Goal: Task Accomplishment & Management: Manage account settings

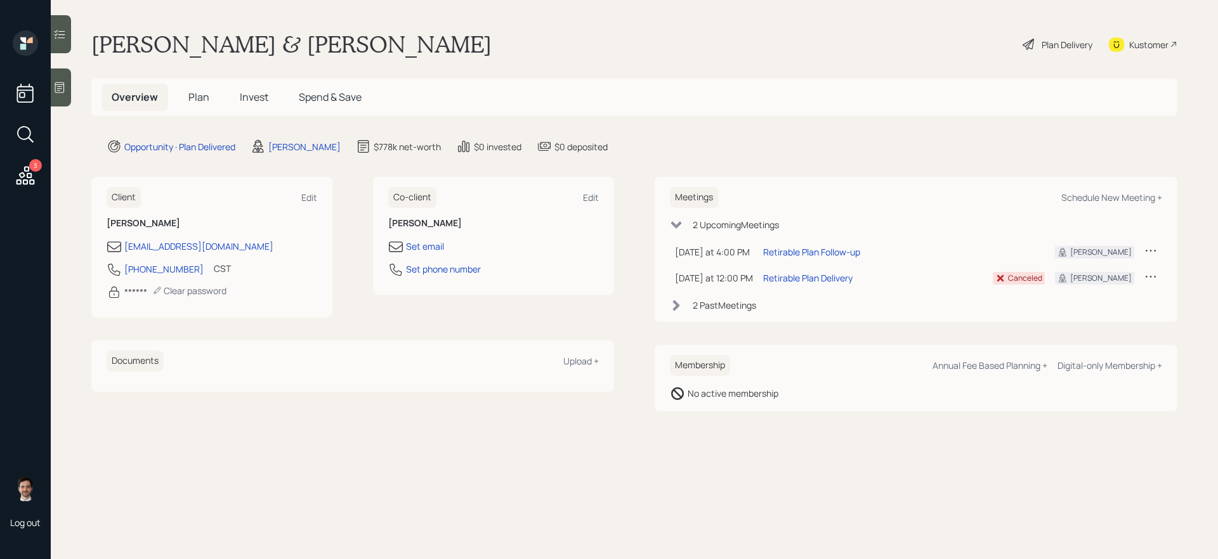
click at [195, 101] on span "Plan" at bounding box center [198, 97] width 21 height 14
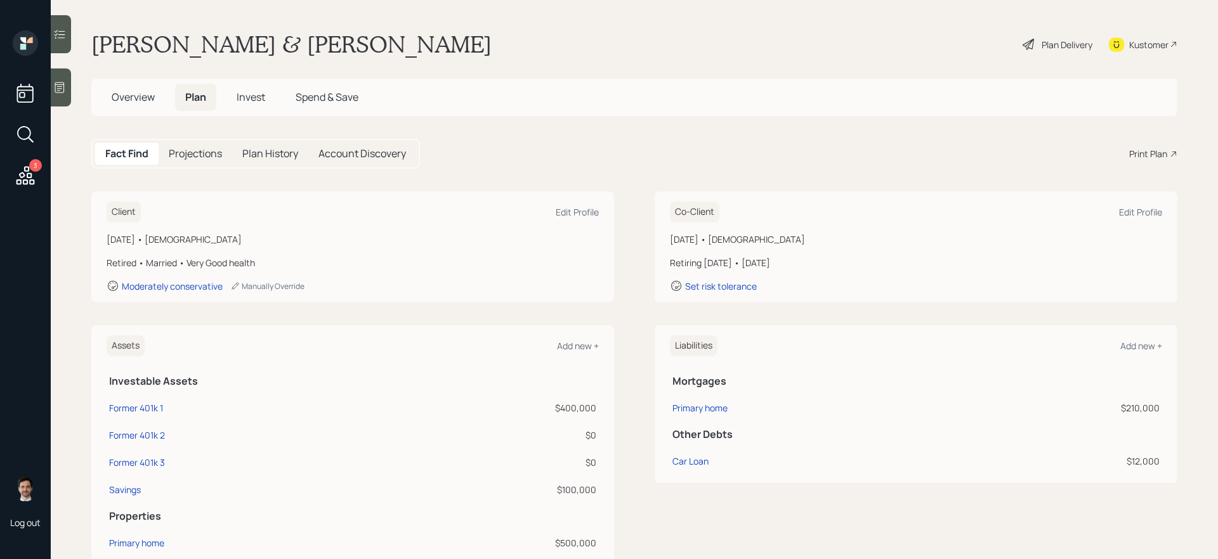
click at [932, 44] on div "Plan Delivery" at bounding box center [1066, 44] width 51 height 13
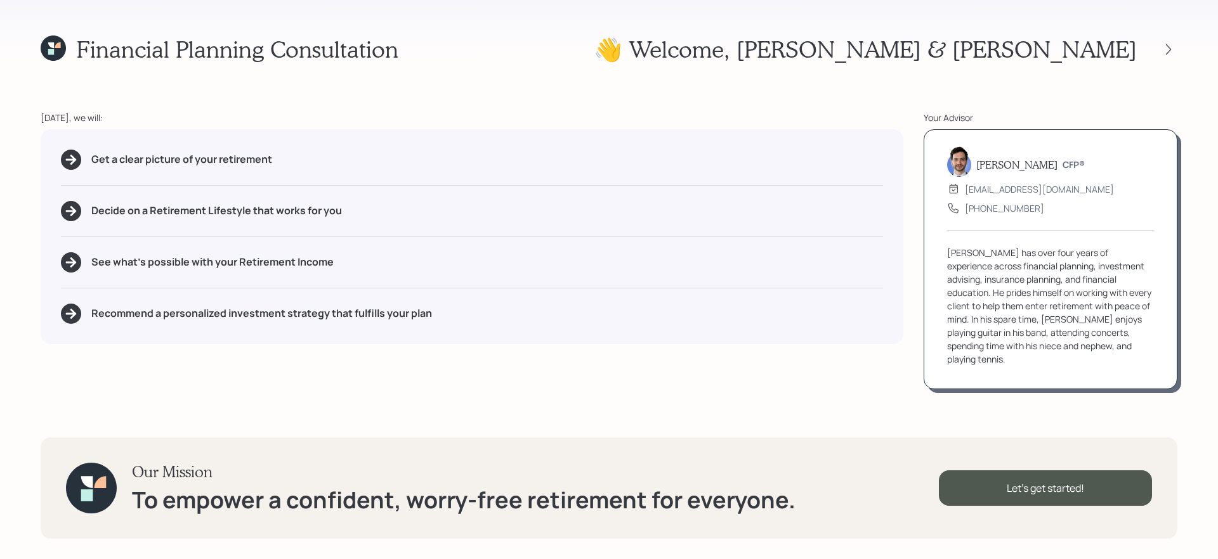
click at [932, 56] on div at bounding box center [1168, 50] width 18 height 18
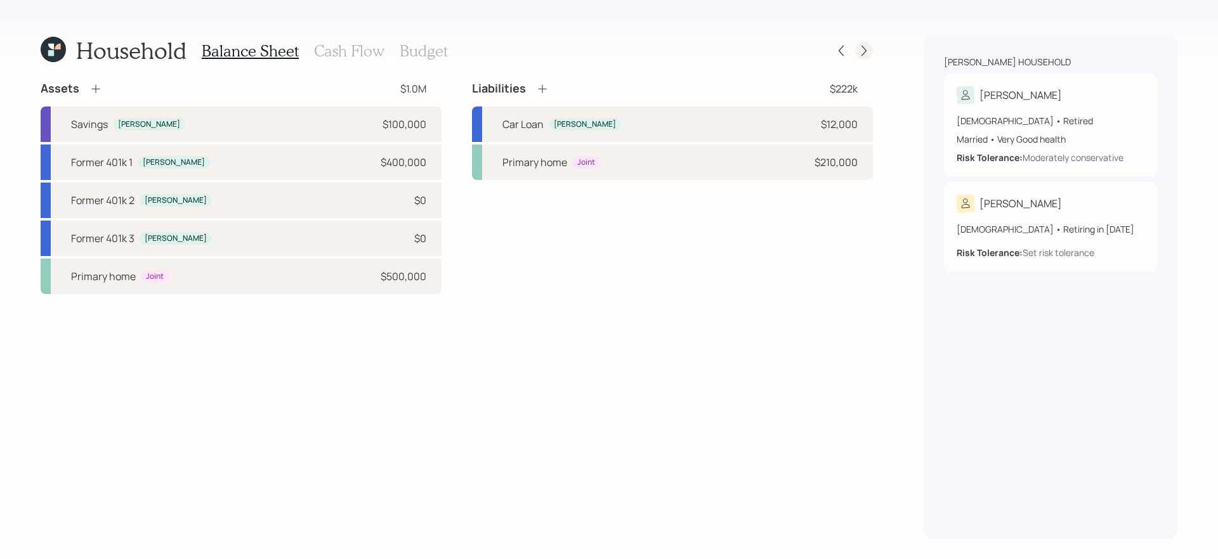
click at [865, 49] on icon at bounding box center [863, 51] width 5 height 11
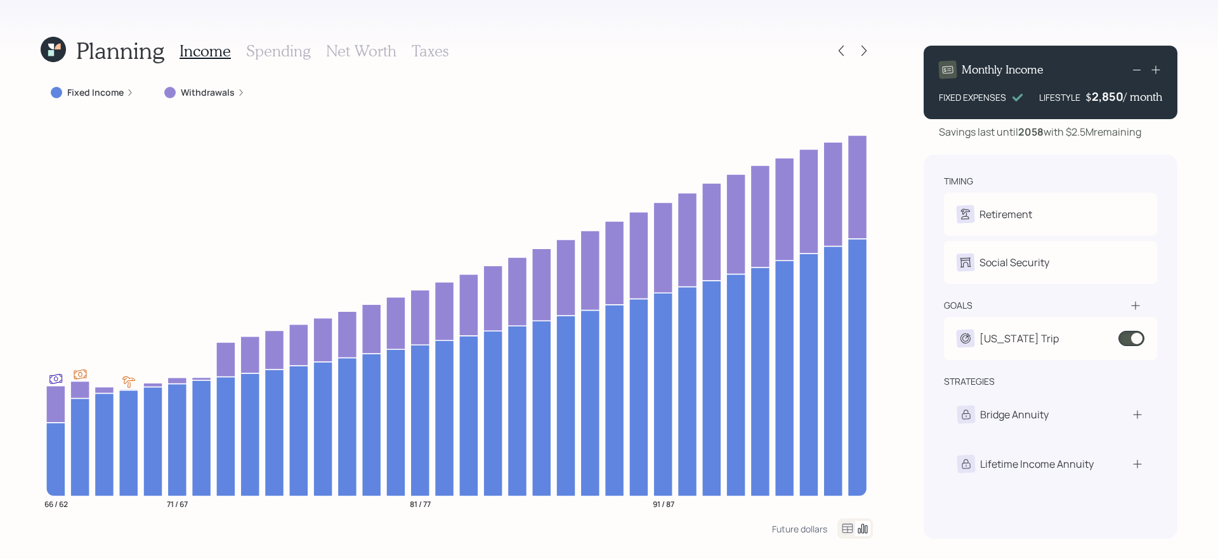
click at [202, 93] on label "Withdrawals" at bounding box center [208, 92] width 54 height 13
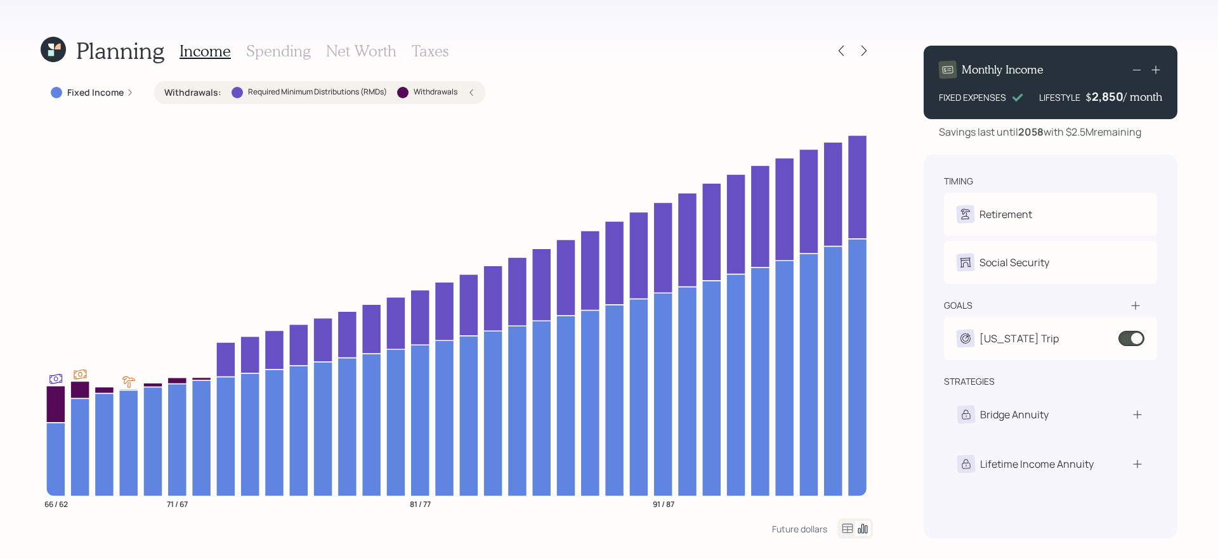
click at [202, 93] on label "Withdrawals :" at bounding box center [192, 92] width 57 height 13
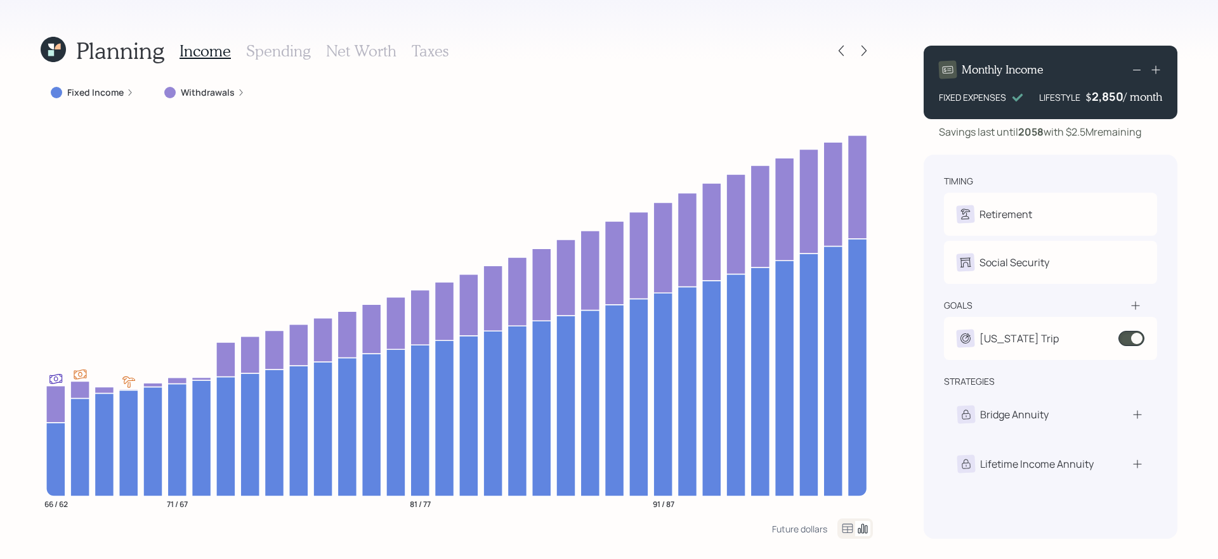
click at [105, 99] on div "Fixed Income" at bounding box center [92, 92] width 103 height 23
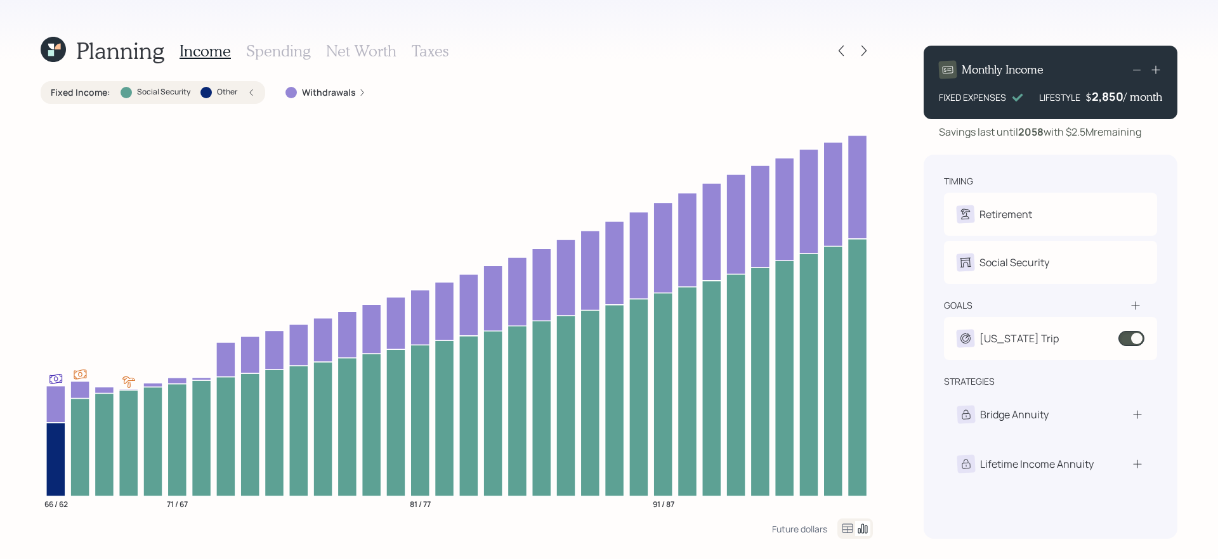
click at [100, 94] on label "Fixed Income :" at bounding box center [81, 92] width 60 height 13
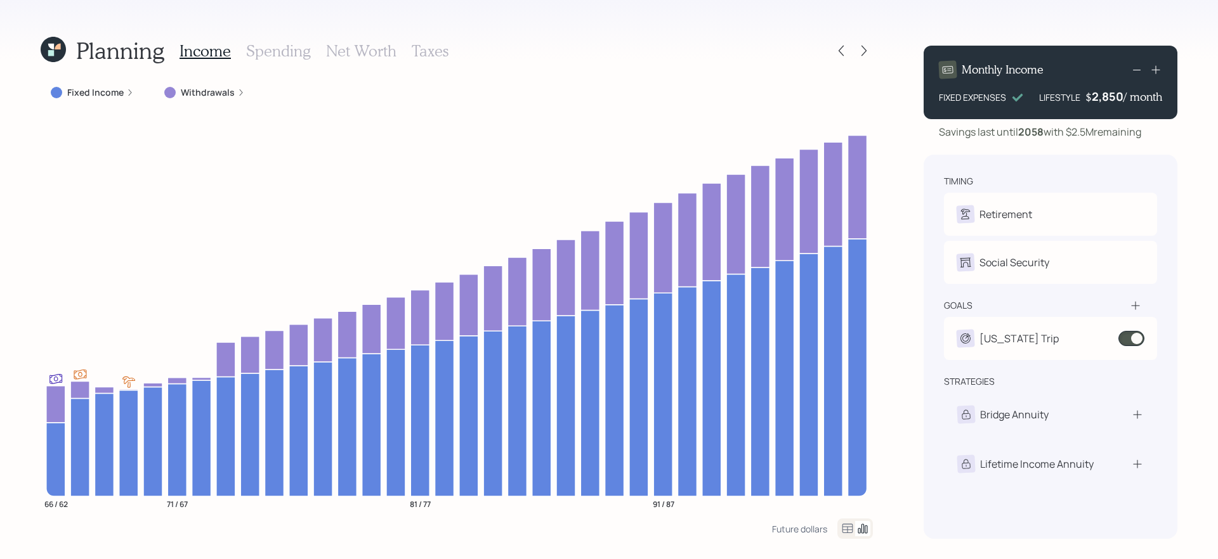
click at [100, 94] on label "Fixed Income" at bounding box center [95, 92] width 56 height 13
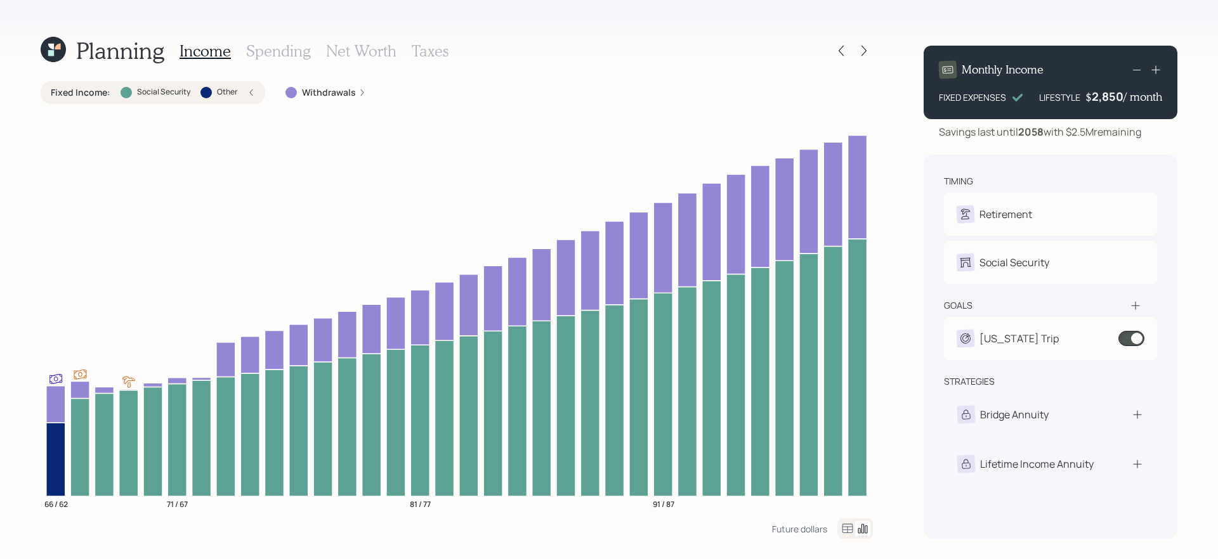
click at [100, 94] on label "Fixed Income :" at bounding box center [81, 92] width 60 height 13
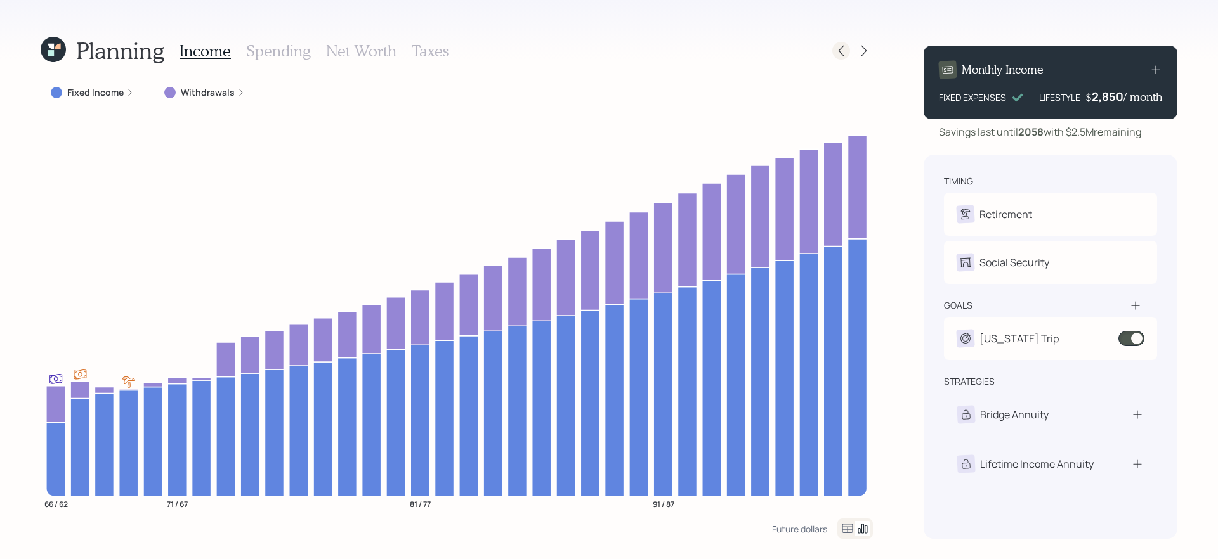
click at [839, 56] on icon at bounding box center [841, 50] width 13 height 13
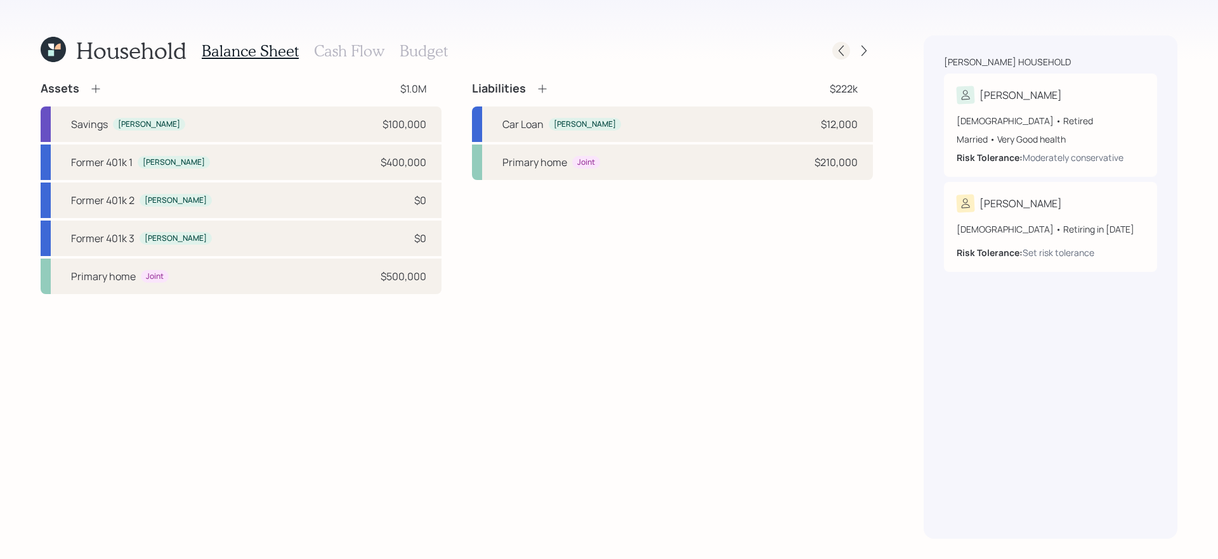
click at [839, 56] on icon at bounding box center [841, 50] width 13 height 13
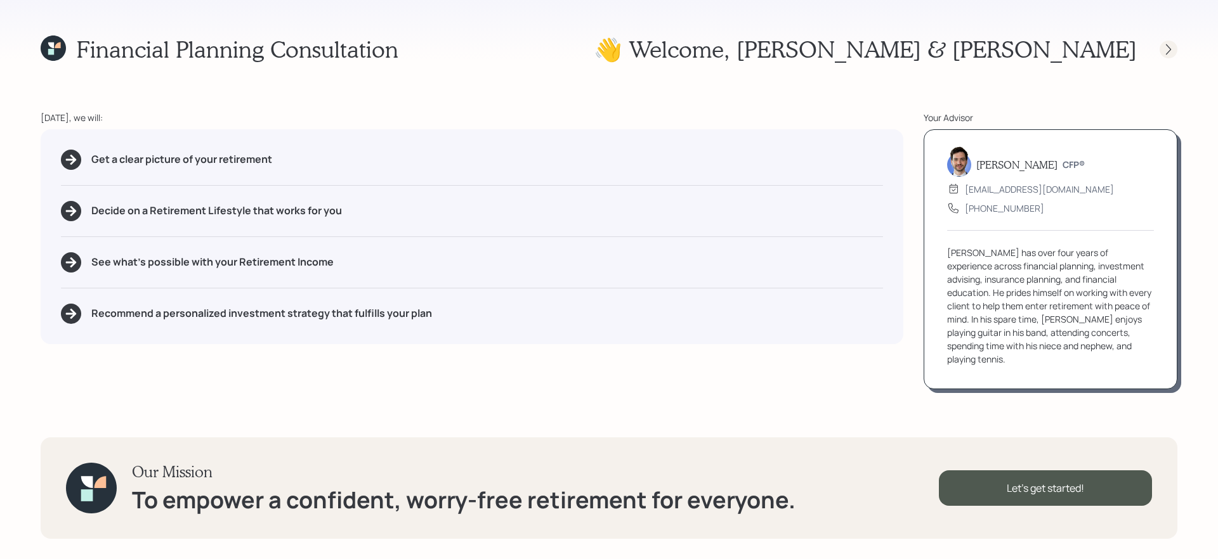
click at [932, 43] on icon at bounding box center [1168, 49] width 13 height 13
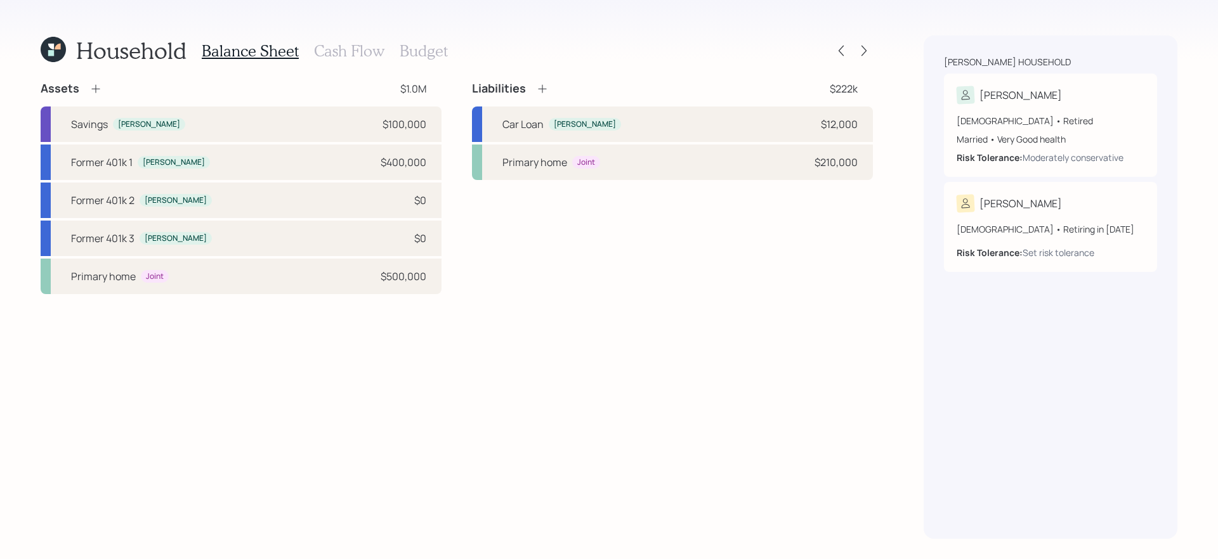
click at [55, 49] on icon at bounding box center [58, 47] width 6 height 6
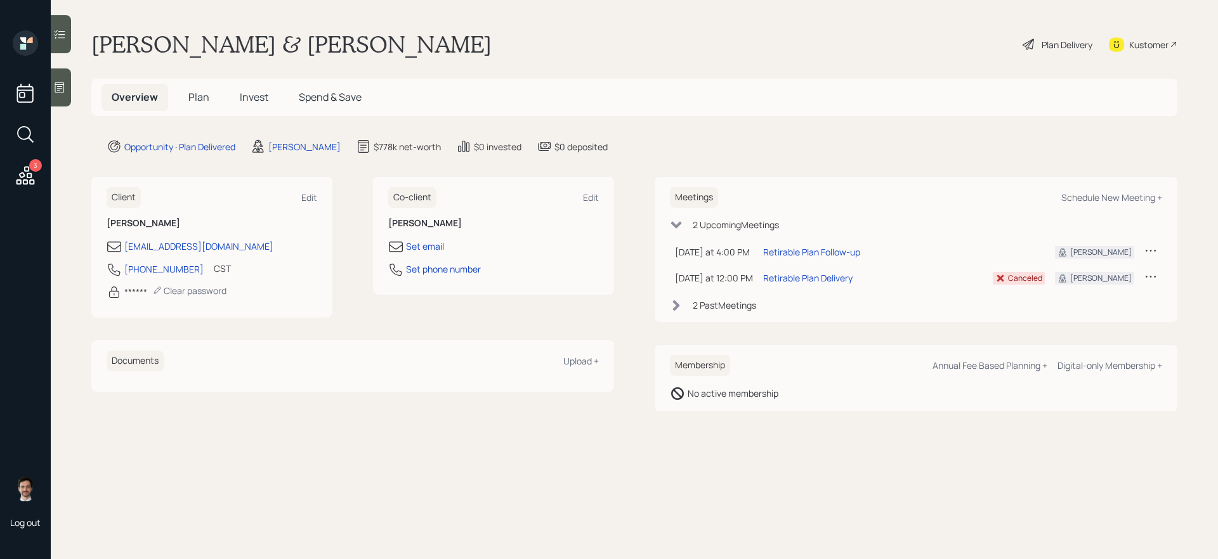
click at [192, 95] on span "Plan" at bounding box center [198, 97] width 21 height 14
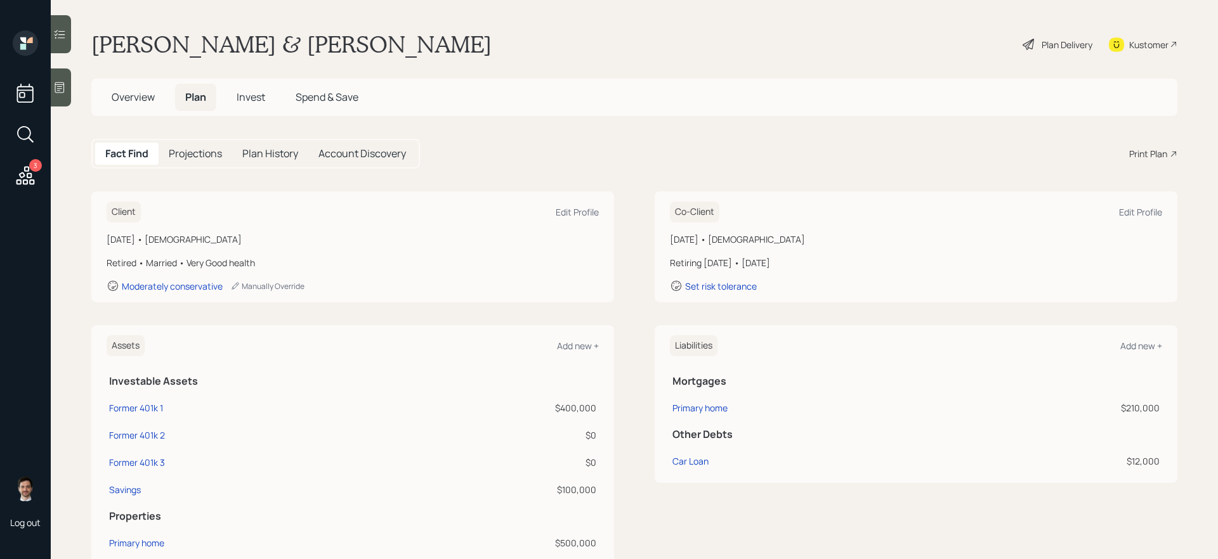
click at [932, 37] on div "Plan Delivery" at bounding box center [1057, 44] width 72 height 28
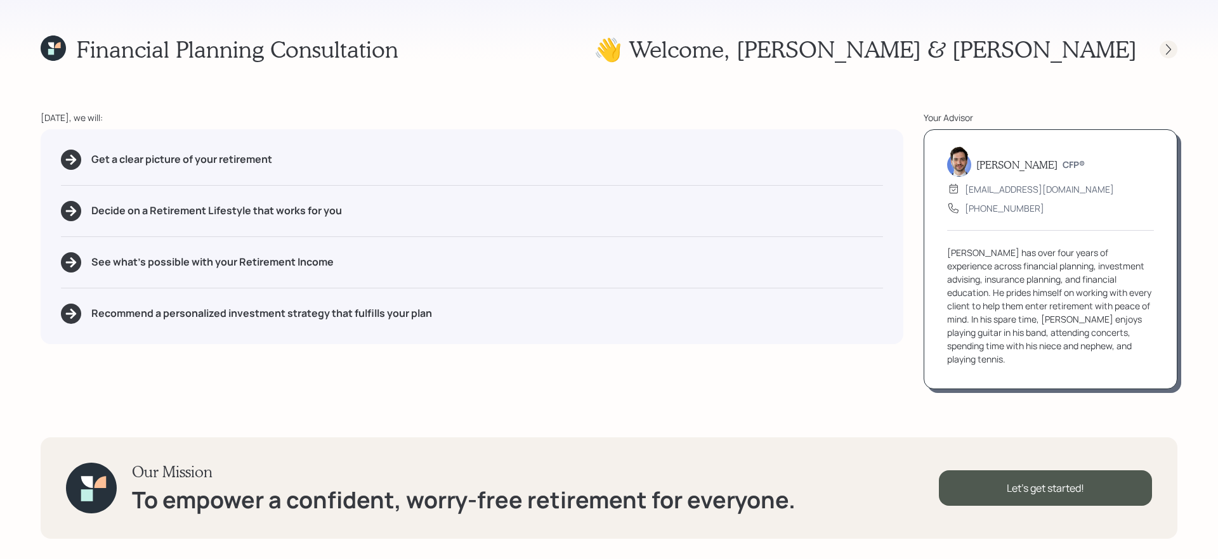
click at [932, 55] on icon at bounding box center [1168, 49] width 13 height 13
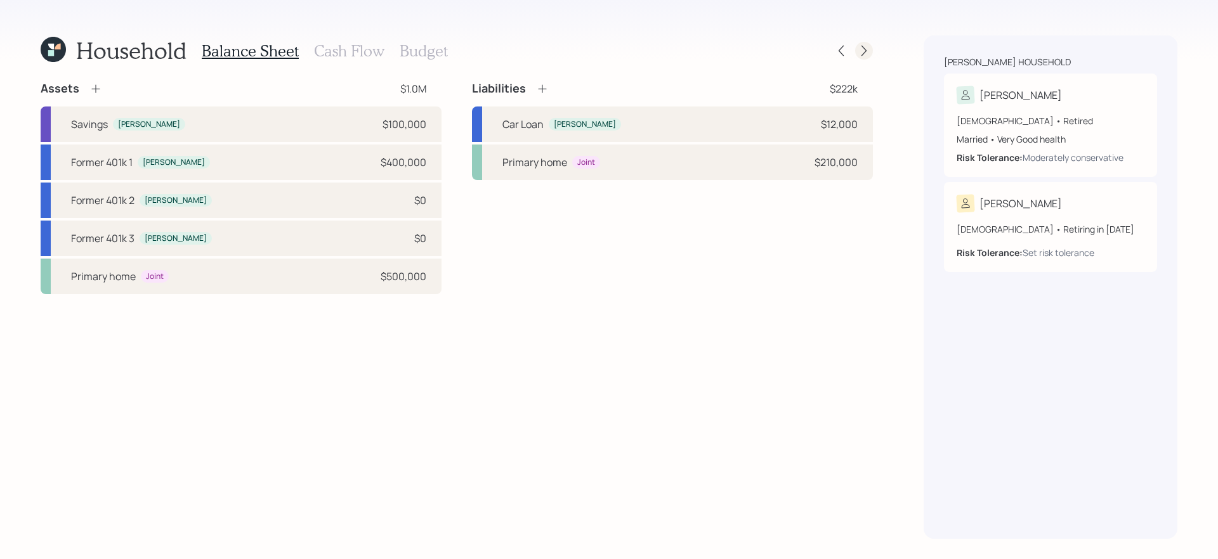
click at [859, 51] on icon at bounding box center [864, 50] width 13 height 13
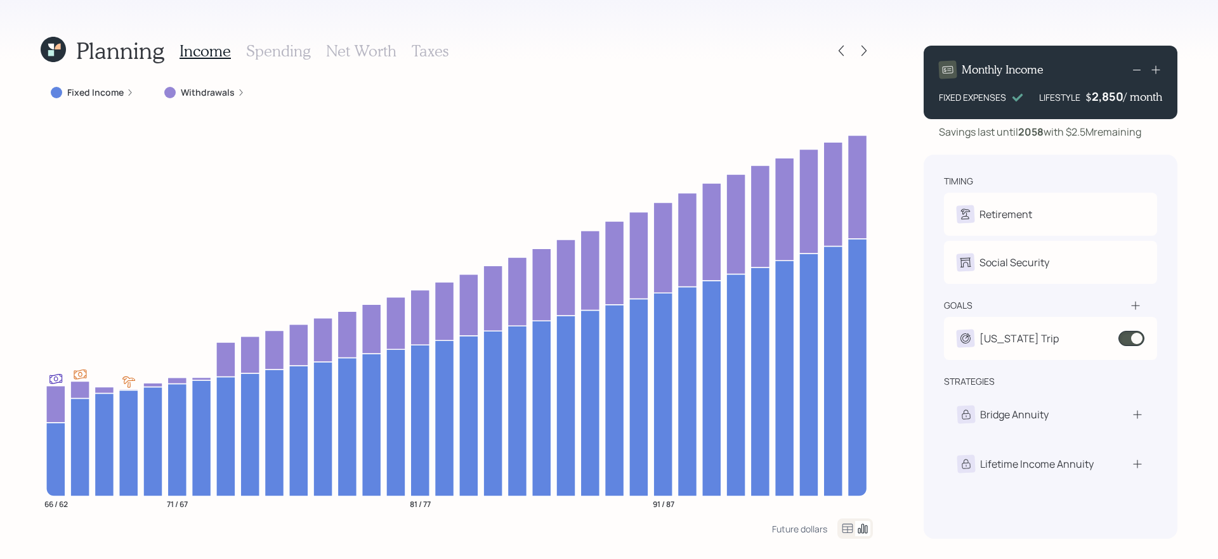
click at [859, 51] on icon at bounding box center [864, 50] width 13 height 13
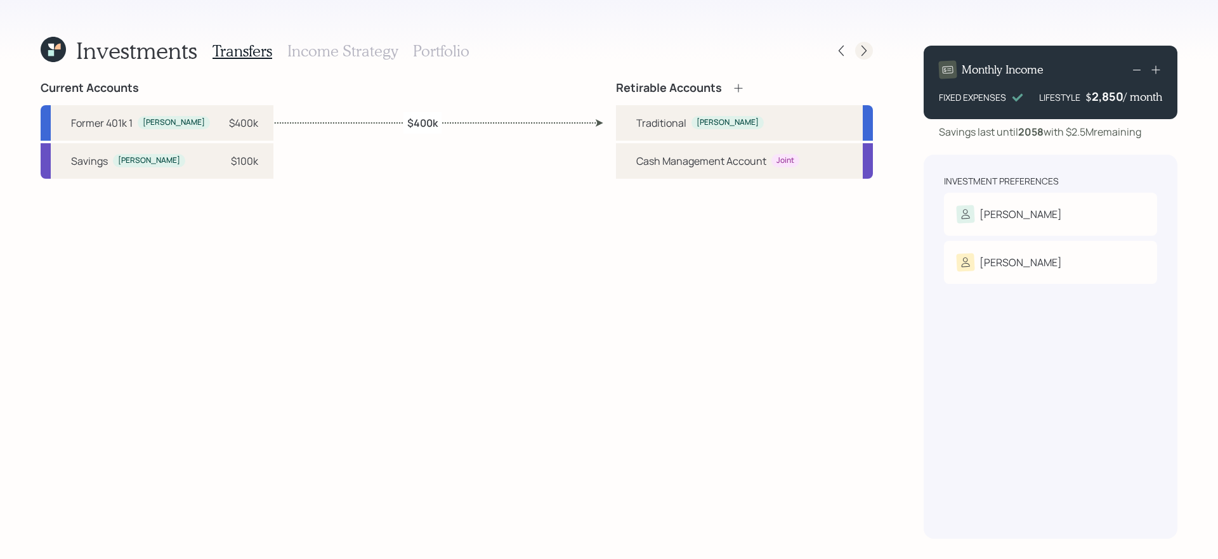
click at [858, 52] on icon at bounding box center [864, 50] width 13 height 13
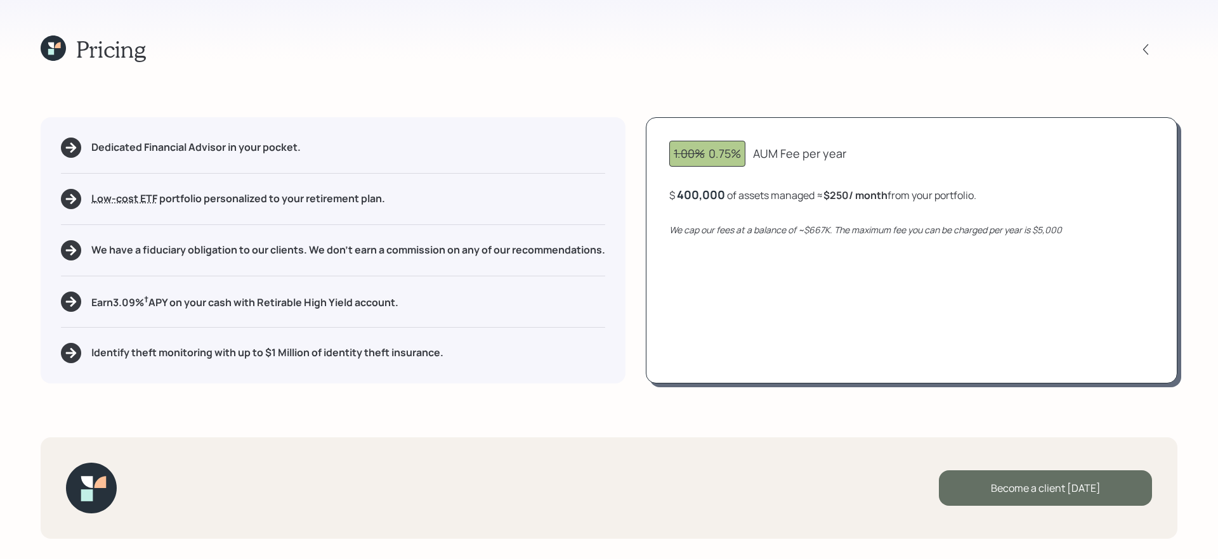
click at [932, 472] on div "Become a client today" at bounding box center [1045, 489] width 213 height 36
click at [636, 254] on div "Dedicated Financial Advisor in your pocket. Low-cost ETF Retirable uses diversi…" at bounding box center [609, 250] width 1137 height 266
click at [932, 472] on div "Go to Altruist" at bounding box center [1045, 489] width 213 height 36
click at [932, 41] on div at bounding box center [1146, 50] width 18 height 18
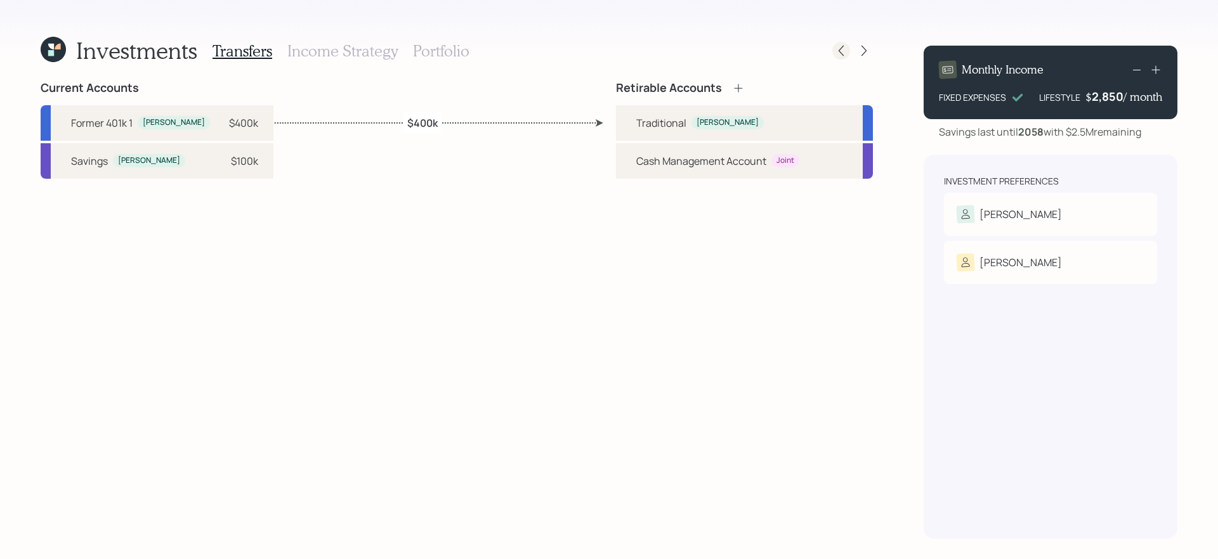
click at [842, 48] on icon at bounding box center [841, 50] width 13 height 13
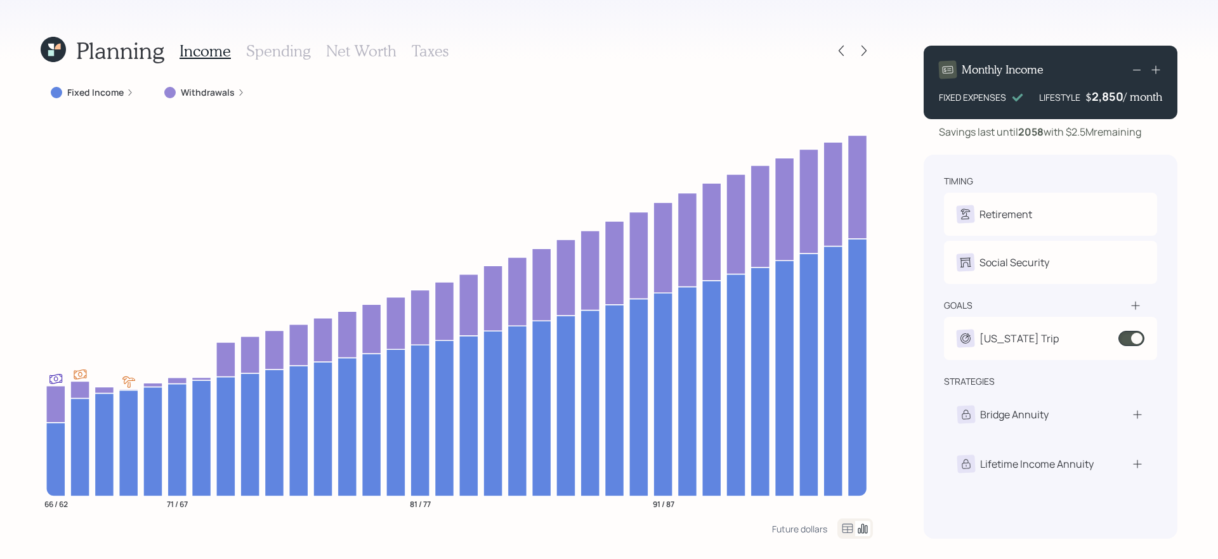
click at [842, 48] on icon at bounding box center [841, 50] width 13 height 13
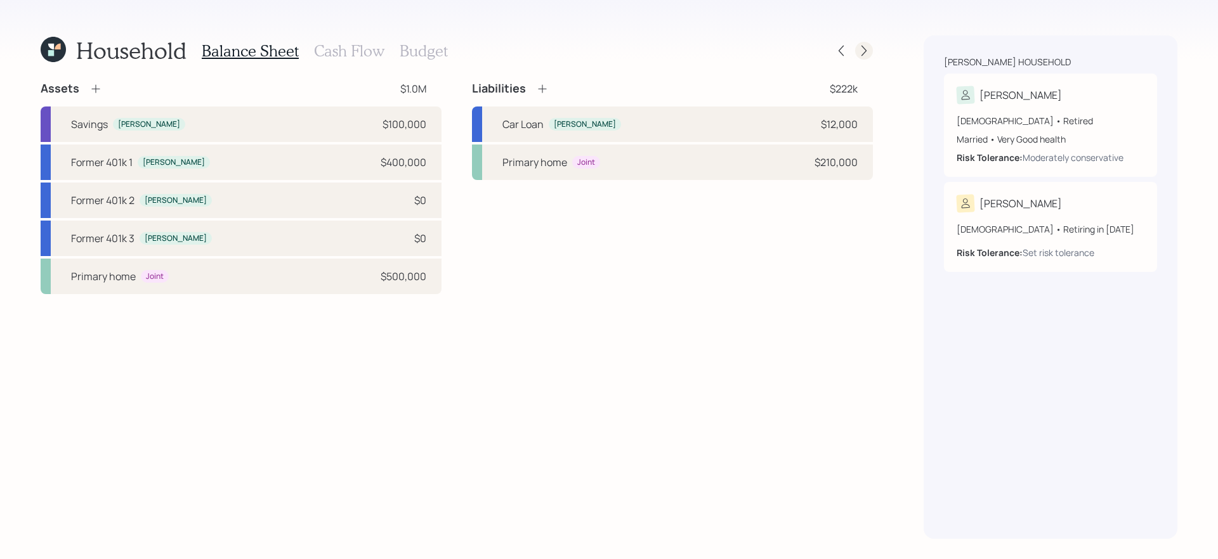
click at [863, 53] on icon at bounding box center [864, 50] width 13 height 13
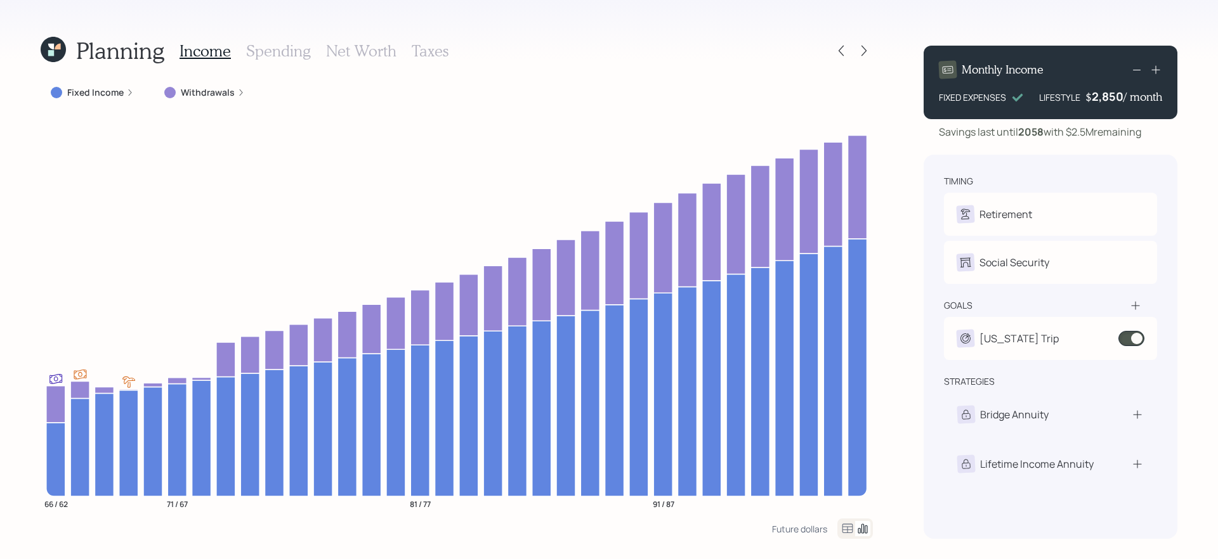
click at [58, 55] on icon at bounding box center [53, 49] width 25 height 25
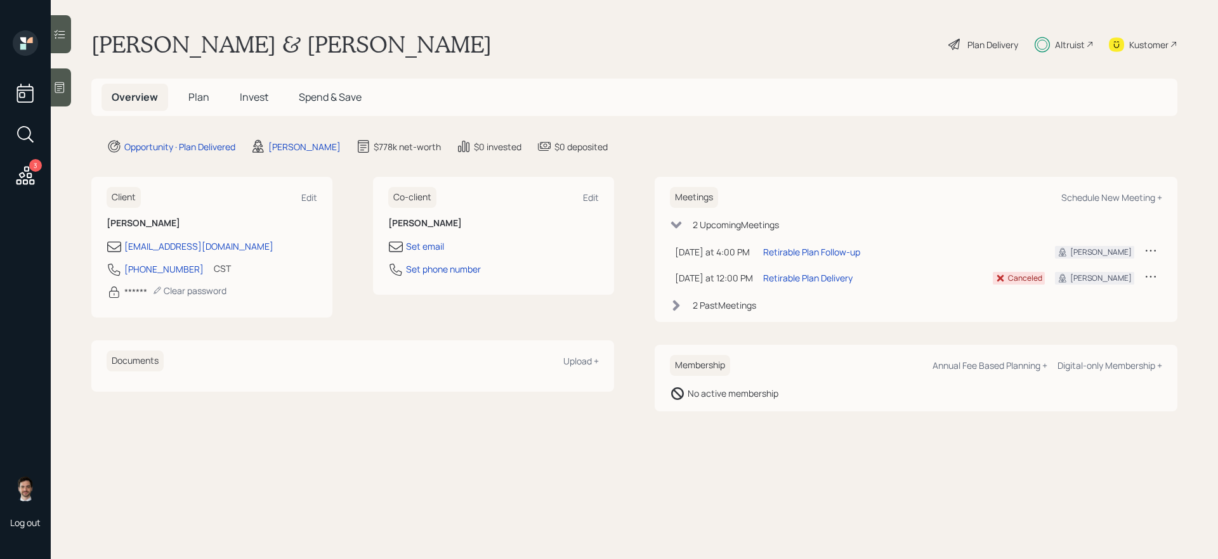
click at [181, 86] on h5 "Plan" at bounding box center [198, 97] width 41 height 27
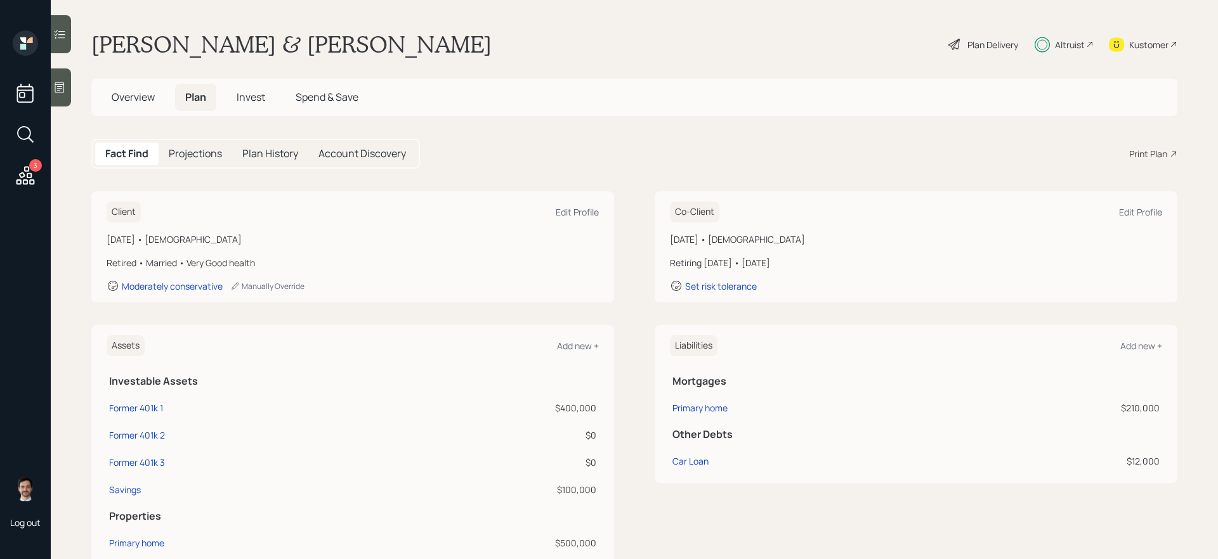
click at [632, 164] on div "Fact Find Projections Plan History Account Discovery Print Plan" at bounding box center [634, 154] width 1086 height 30
click at [137, 102] on span "Overview" at bounding box center [133, 97] width 43 height 14
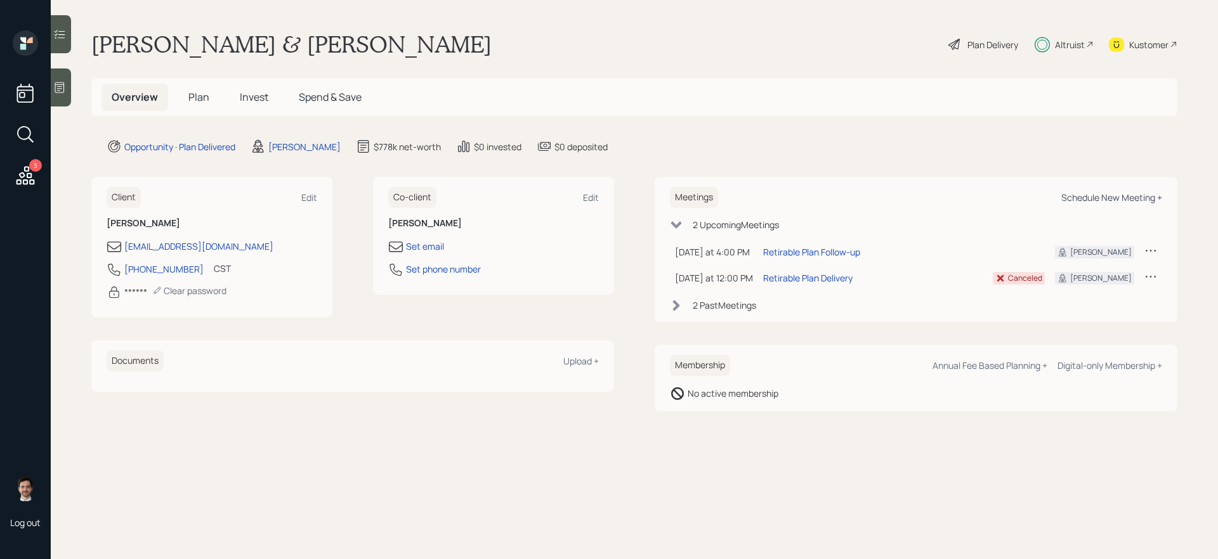
click at [932, 197] on div "Schedule New Meeting +" at bounding box center [1111, 198] width 101 height 12
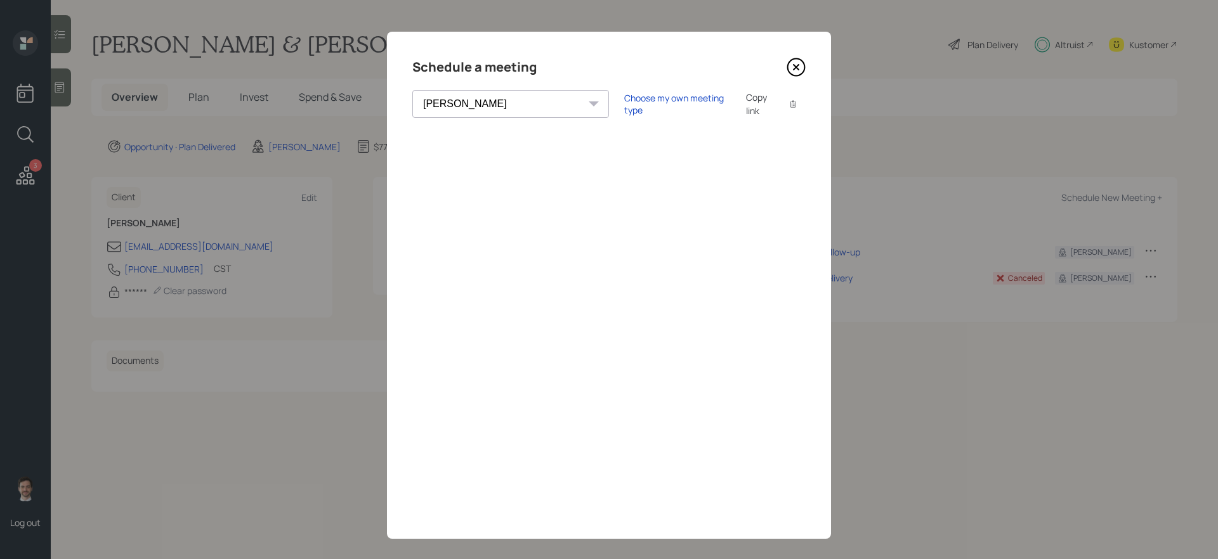
click at [488, 101] on select "Theresa Spinello Matthew Burke Eitan Bar-David Ian Yamey Trevor Nelson Christia…" at bounding box center [510, 104] width 197 height 28
select select "ade3b313-576a-42c5-b346-1eb294908ae6"
click at [412, 90] on select "Theresa Spinello Matthew Burke Eitan Bar-David Ian Yamey Trevor Nelson Christia…" at bounding box center [510, 104] width 197 height 28
click at [792, 65] on icon at bounding box center [796, 67] width 19 height 19
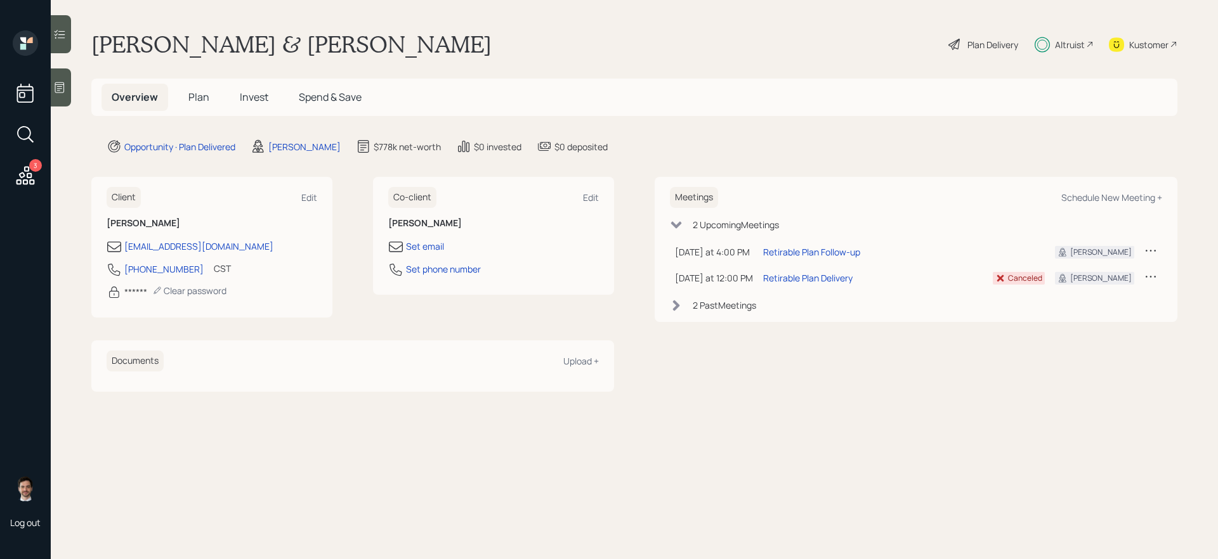
click at [254, 99] on span "Invest" at bounding box center [254, 97] width 29 height 14
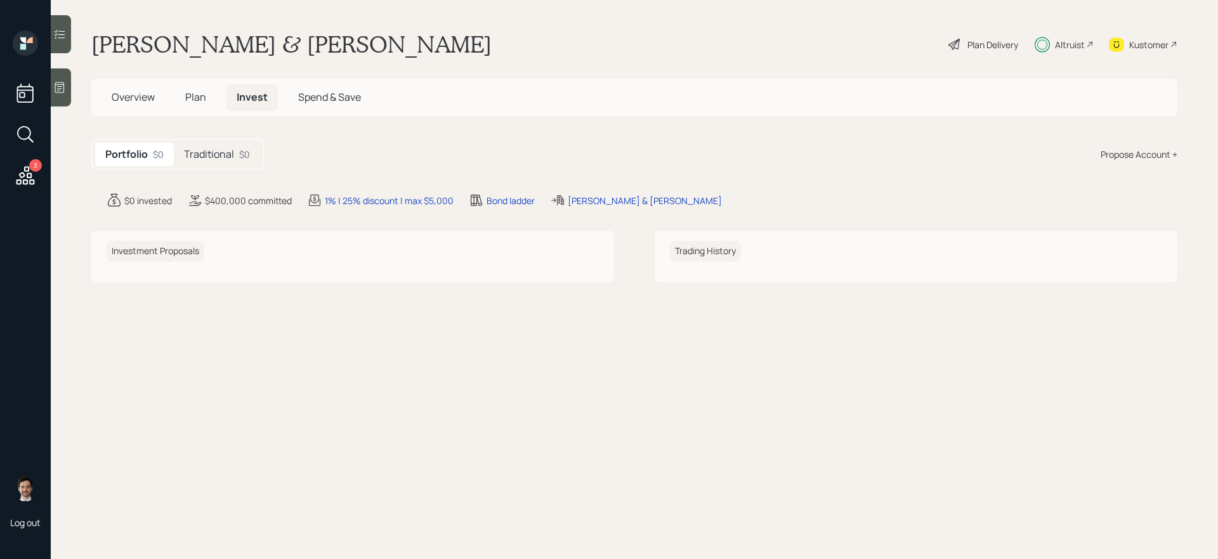
click at [215, 162] on div "Traditional $0" at bounding box center [217, 154] width 86 height 23
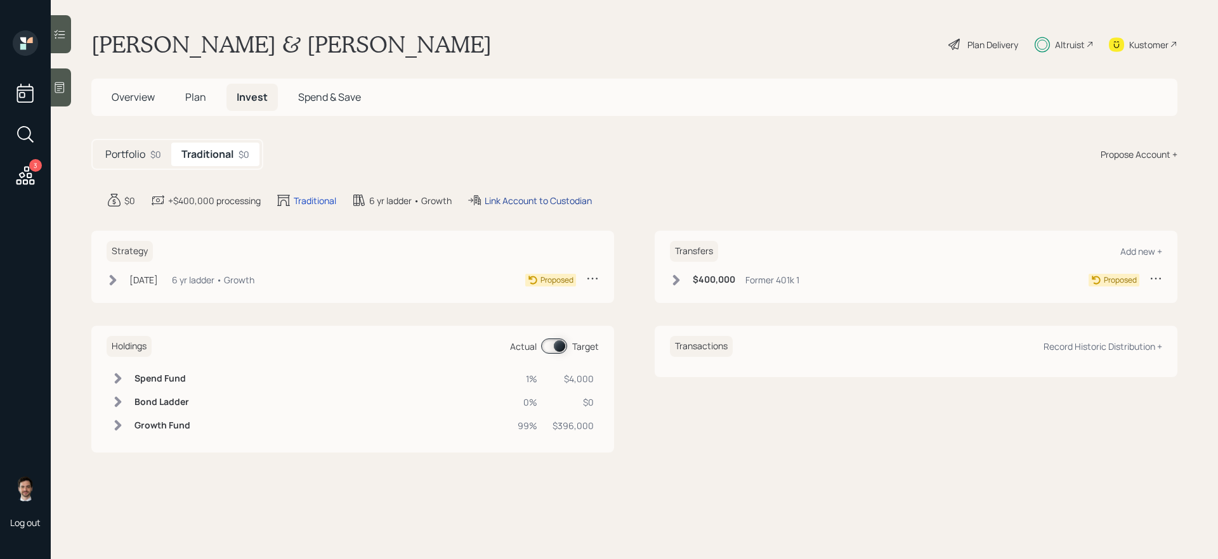
click at [519, 200] on div "Link Account to Custodian" at bounding box center [538, 200] width 107 height 13
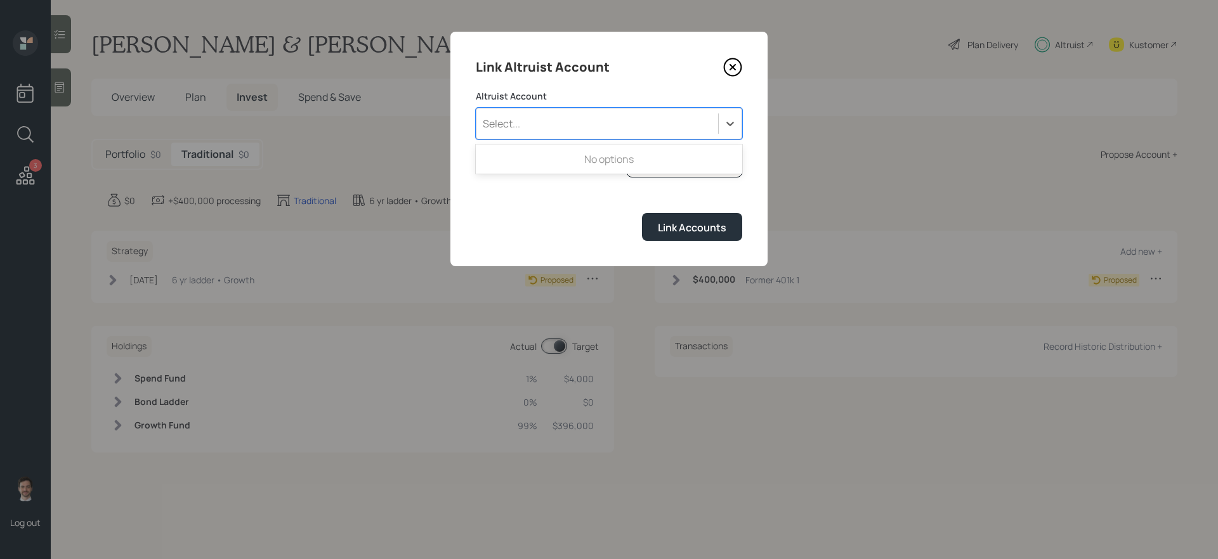
click at [622, 121] on div "Select..." at bounding box center [597, 124] width 242 height 22
click at [583, 199] on form "Altruist Account Select... I don't see the account Altruist accounts are synced…" at bounding box center [609, 165] width 266 height 151
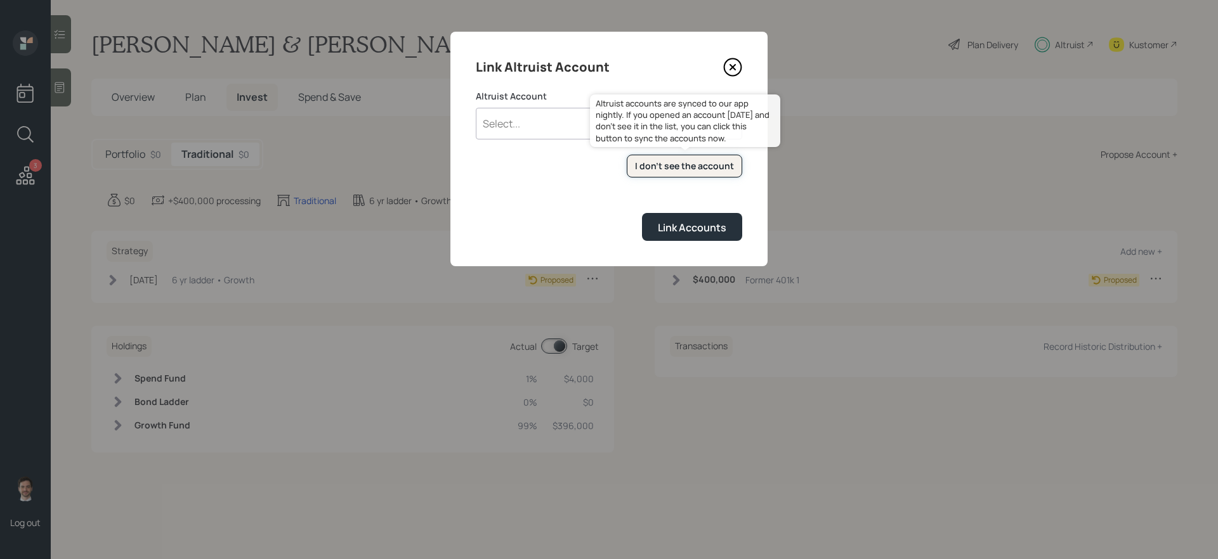
click at [667, 156] on button "I don't see the account" at bounding box center [684, 166] width 115 height 23
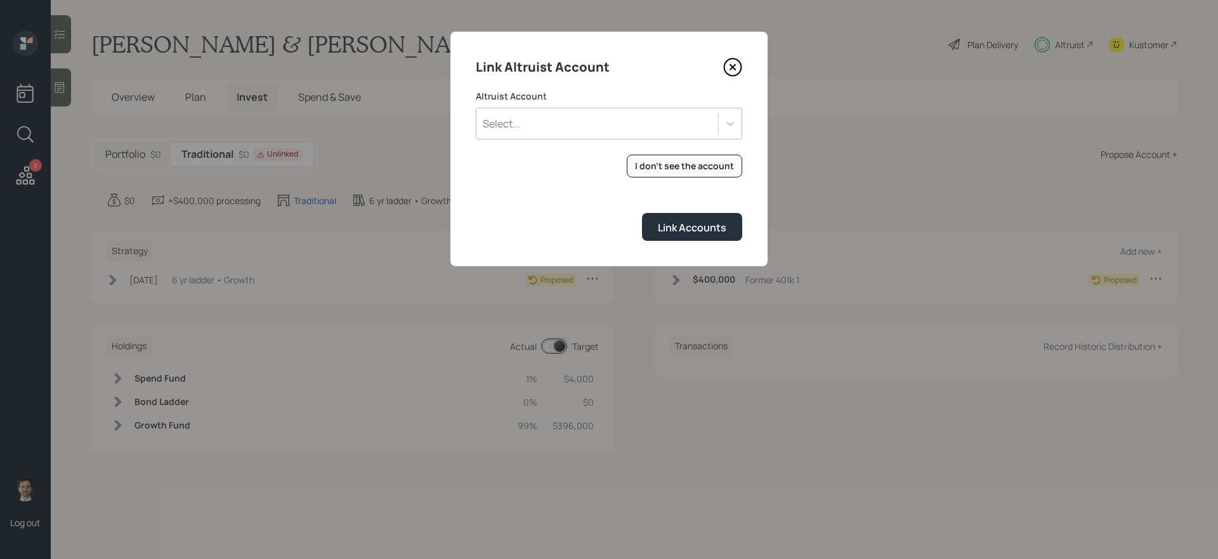
click at [655, 134] on div "Select..." at bounding box center [597, 124] width 242 height 22
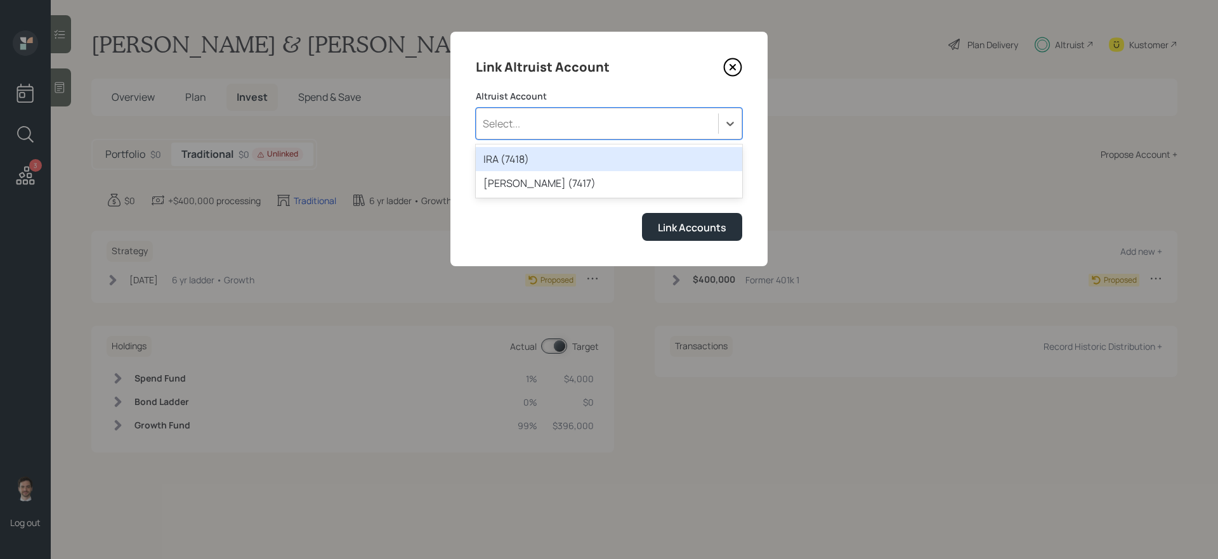
click at [729, 67] on icon at bounding box center [732, 67] width 19 height 19
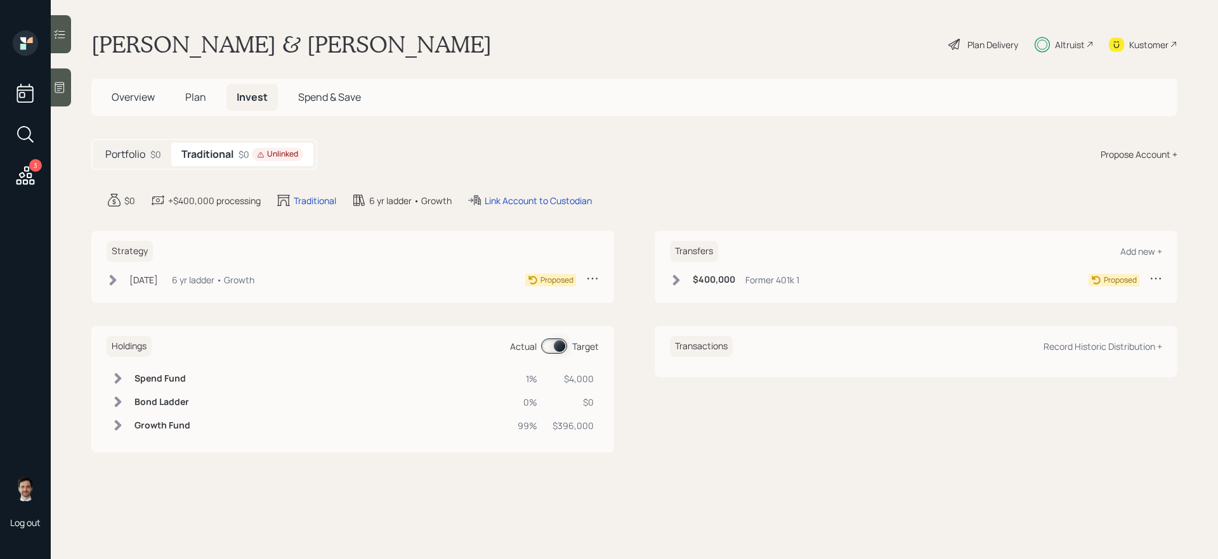
click at [203, 91] on span "Plan" at bounding box center [195, 97] width 21 height 14
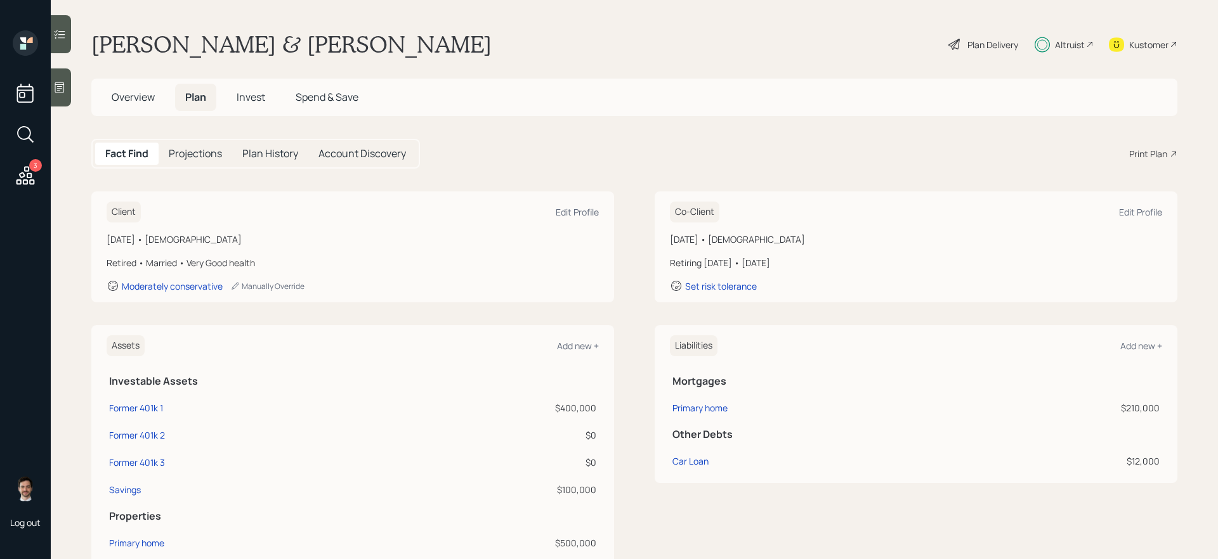
click at [148, 96] on span "Overview" at bounding box center [133, 97] width 43 height 14
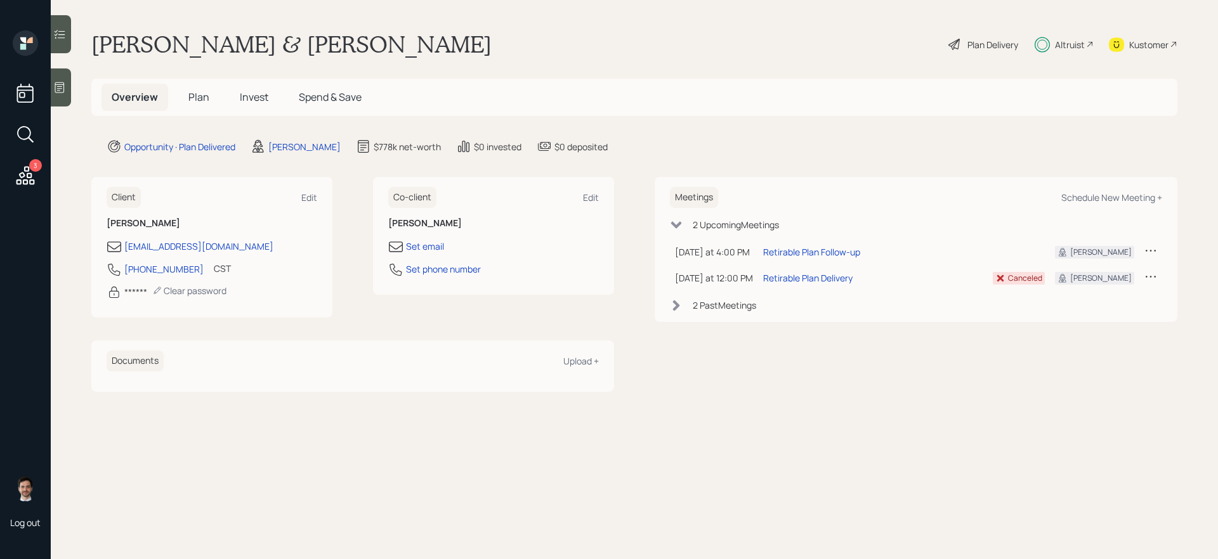
click at [197, 99] on span "Plan" at bounding box center [198, 97] width 21 height 14
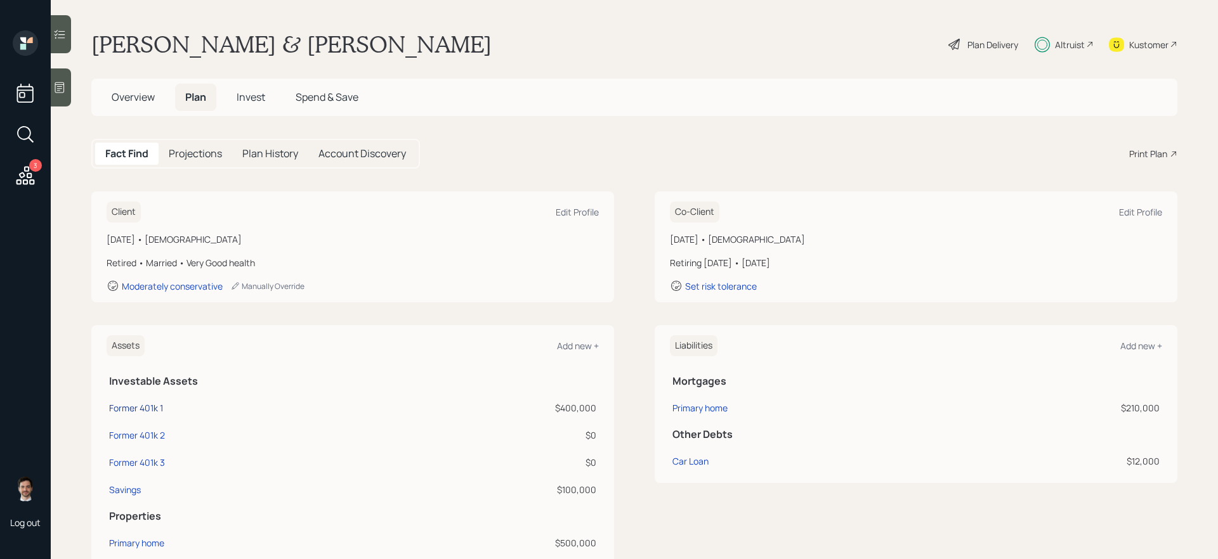
click at [153, 410] on div "Former 401k 1" at bounding box center [136, 407] width 54 height 13
select select "company_sponsored"
select select "balanced"
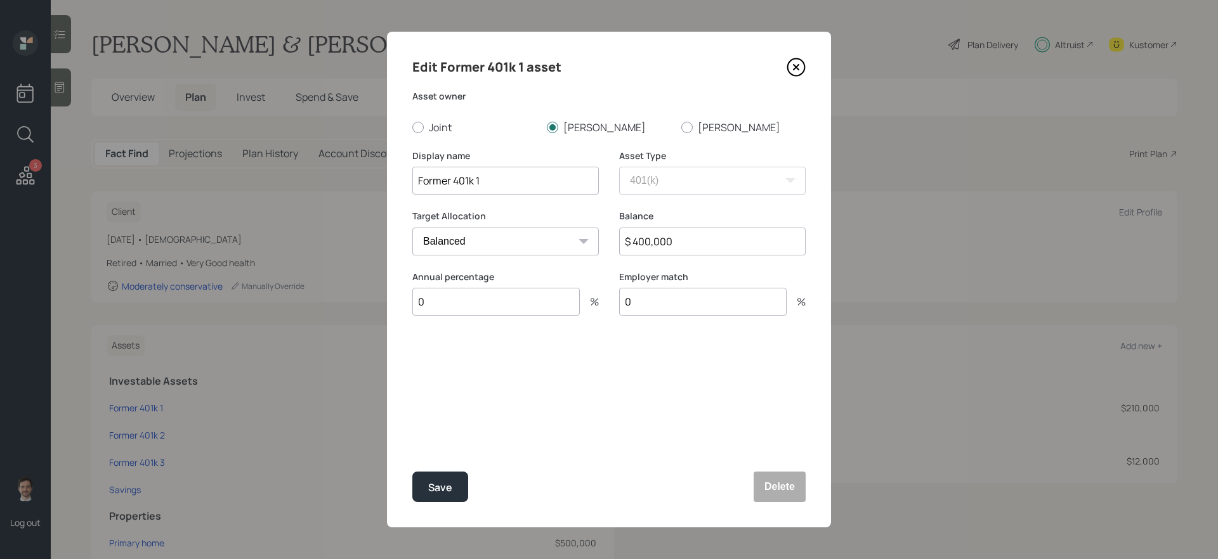
click at [657, 249] on input "$ 400,000" at bounding box center [712, 242] width 186 height 28
type input "$ 380,000"
click at [442, 472] on button "Save" at bounding box center [440, 487] width 56 height 30
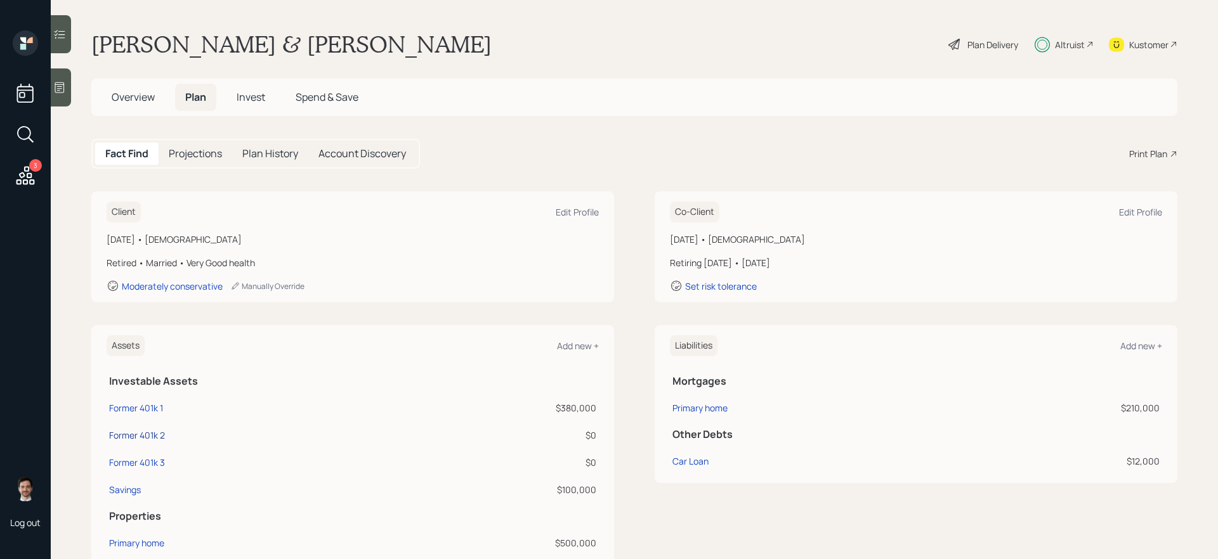
click at [143, 435] on div "Former 401k 2" at bounding box center [137, 435] width 56 height 13
select select "company_sponsored"
select select "balanced"
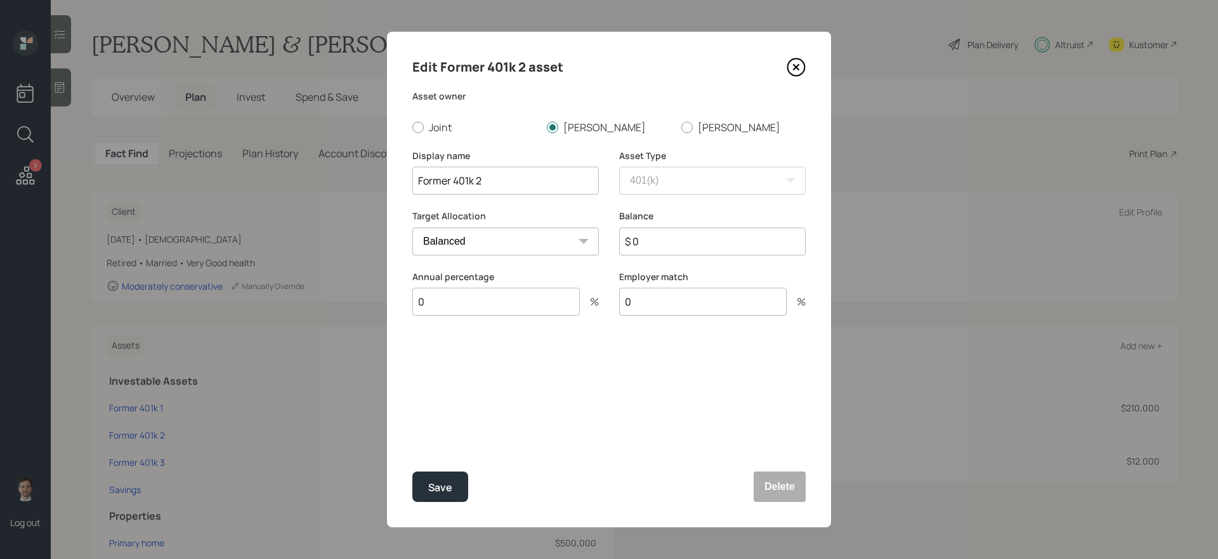
click at [543, 178] on input "Former 401k 2" at bounding box center [505, 181] width 186 height 28
type input "Possibly [PERSON_NAME] 401k"
type input "$ 20,000"
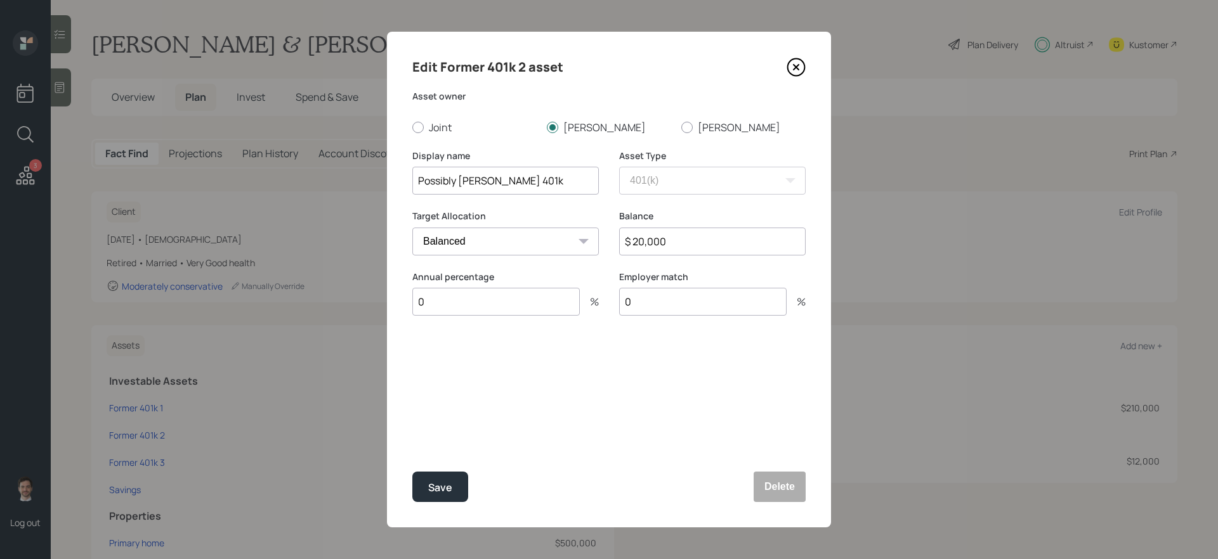
click at [412, 472] on button "Save" at bounding box center [440, 487] width 56 height 30
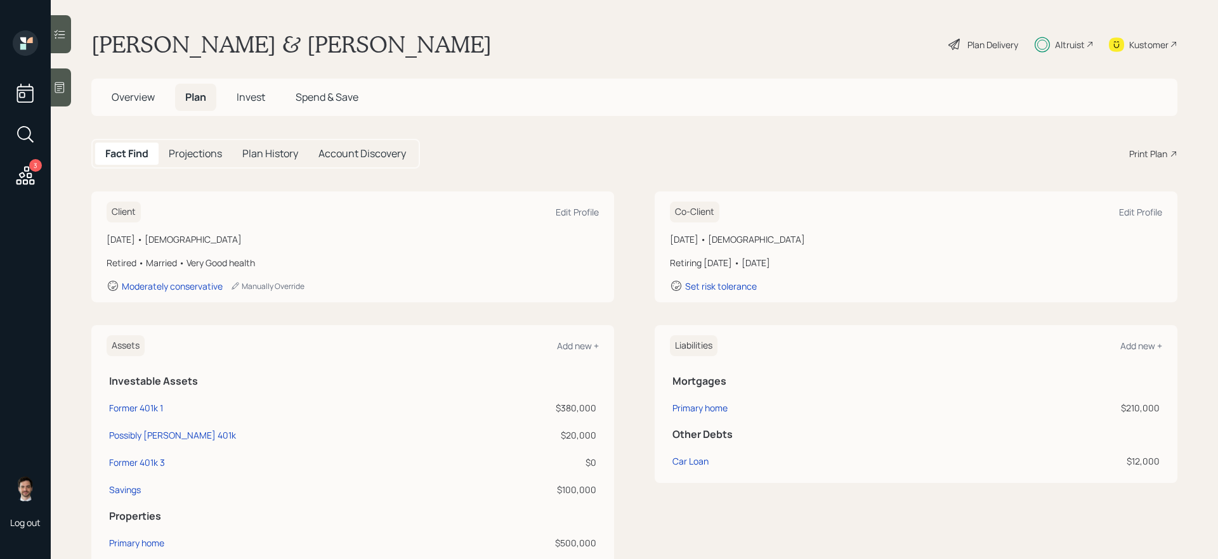
click at [254, 97] on span "Invest" at bounding box center [251, 97] width 29 height 14
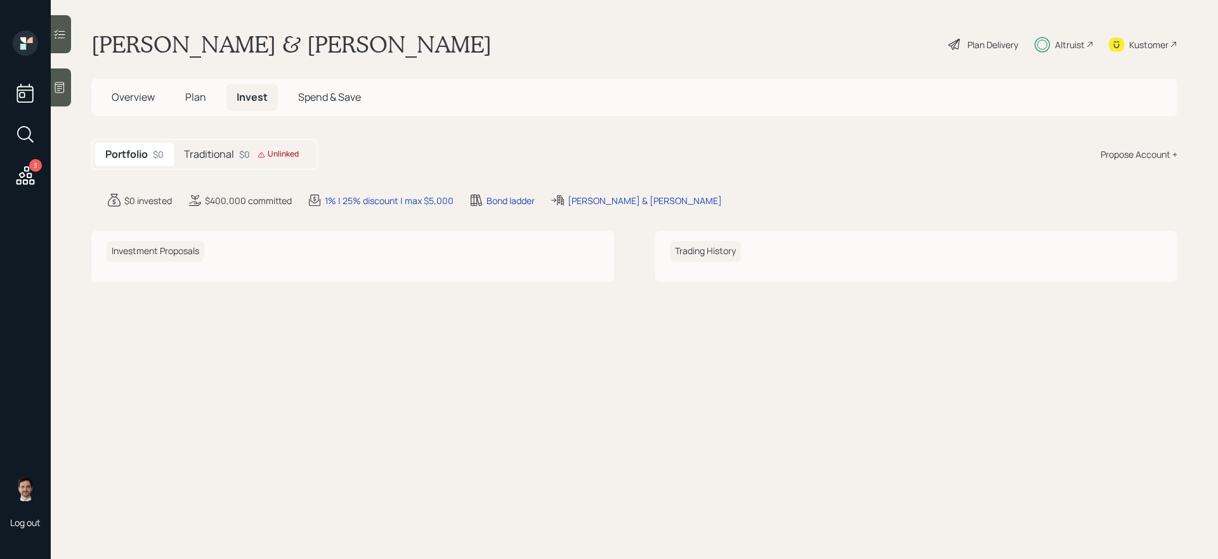
click at [227, 153] on h5 "Traditional" at bounding box center [209, 154] width 50 height 12
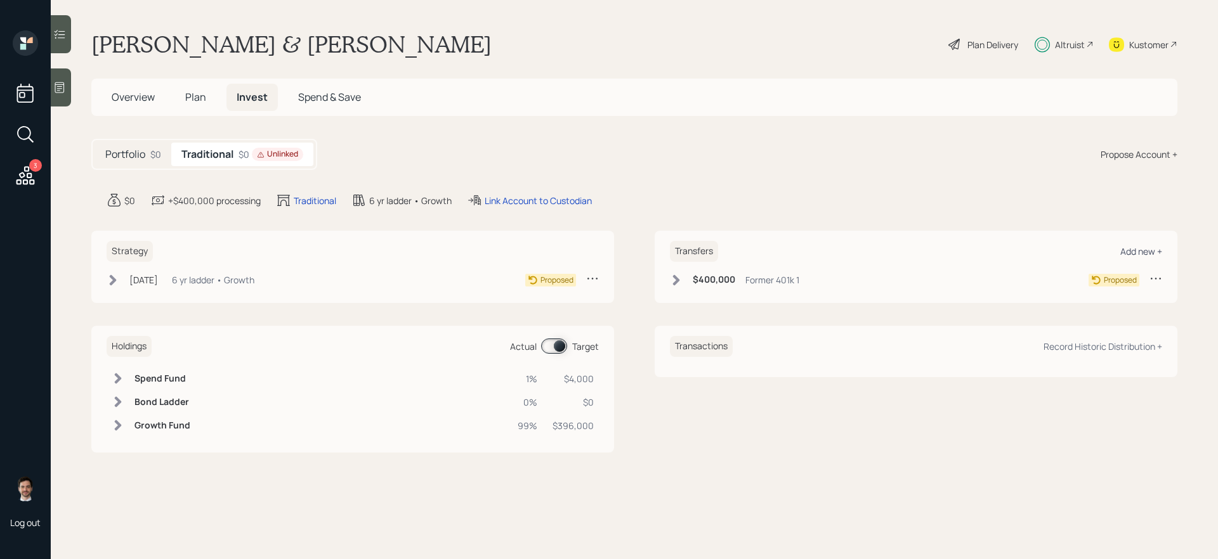
click at [932, 251] on div "Add new +" at bounding box center [1141, 251] width 42 height 12
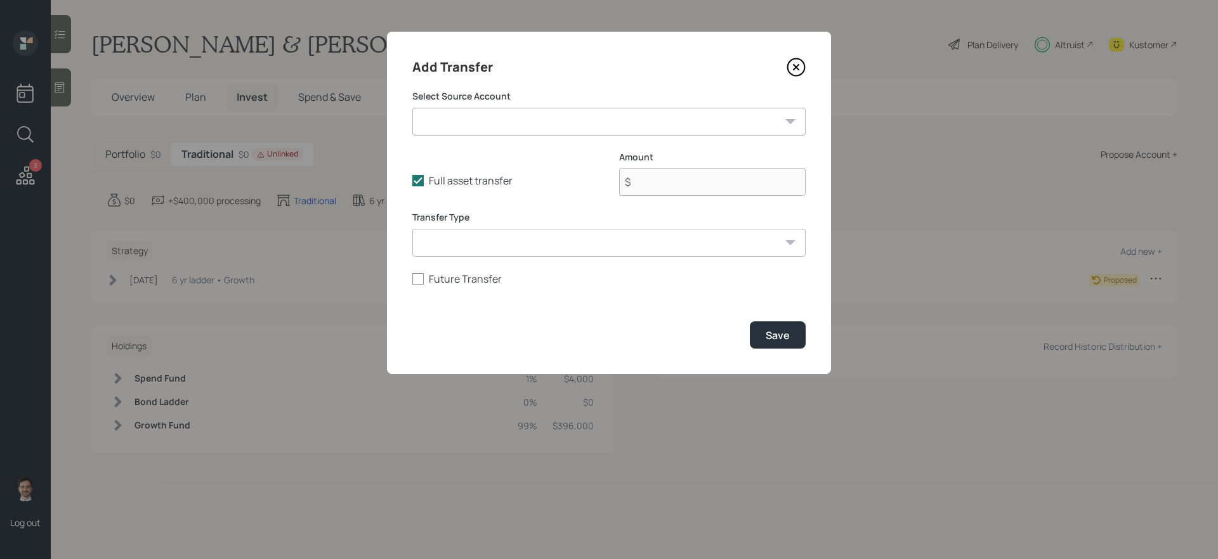
click at [640, 133] on select "Former 401k 1 ($380,000 | 401(k)) Possibly Roth 401k ($20,000 | 401(k)) Former …" at bounding box center [608, 122] width 393 height 28
select select "828c76c7-a0f4-4ba8-b672-0ca955598de3"
click at [412, 108] on select "Former 401k 1 ($380,000 | 401(k)) Possibly Roth 401k ($20,000 | 401(k)) Former …" at bounding box center [608, 122] width 393 height 28
type input "$ 20,000"
click at [794, 72] on icon at bounding box center [796, 67] width 19 height 19
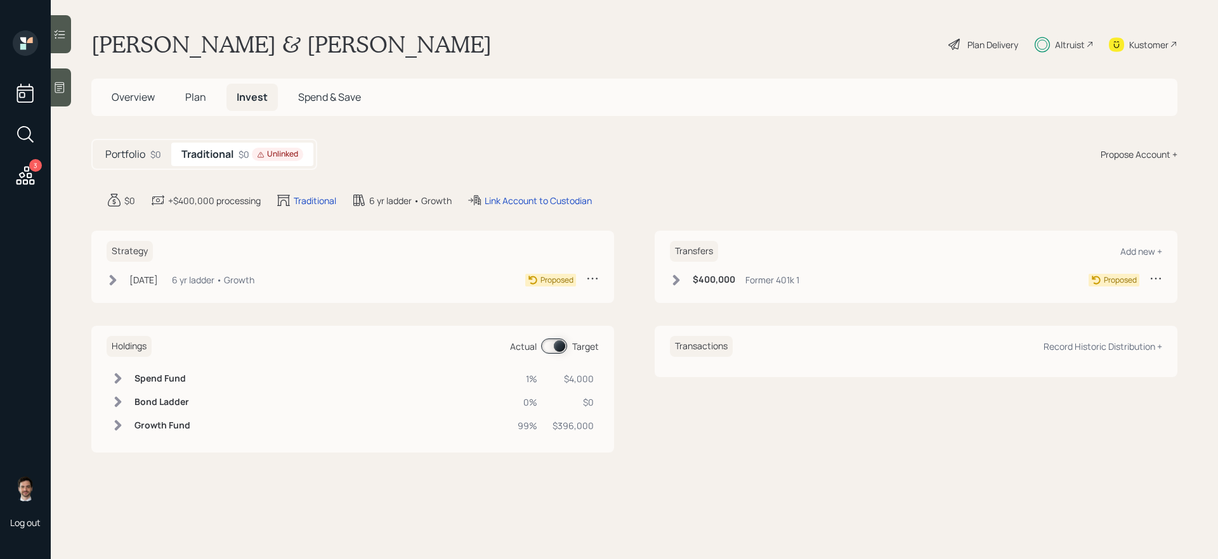
click at [196, 96] on span "Plan" at bounding box center [195, 97] width 21 height 14
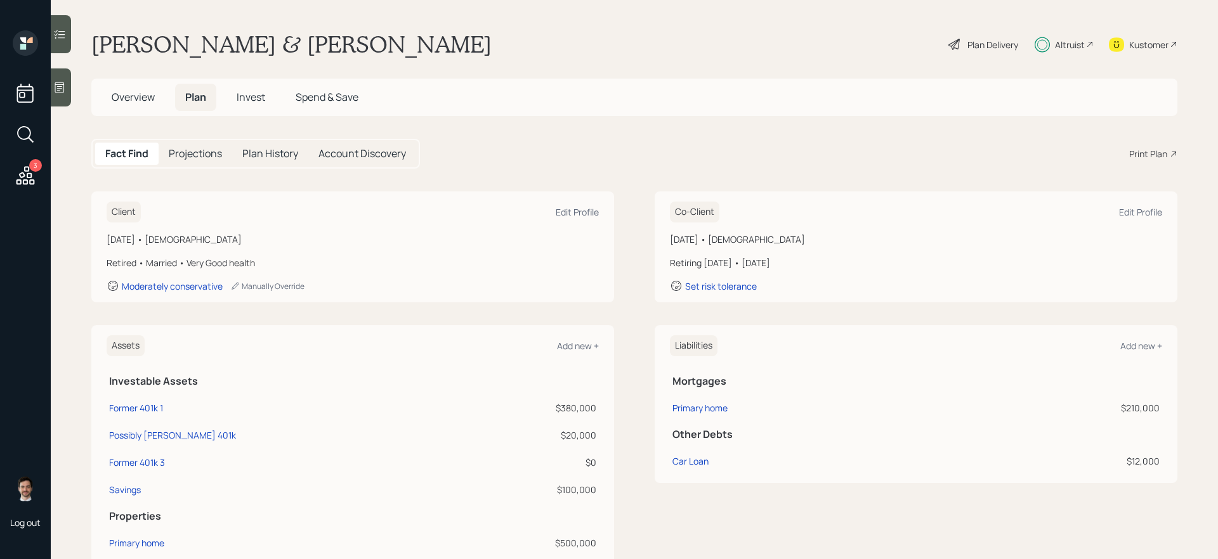
click at [255, 106] on h5 "Invest" at bounding box center [250, 97] width 49 height 27
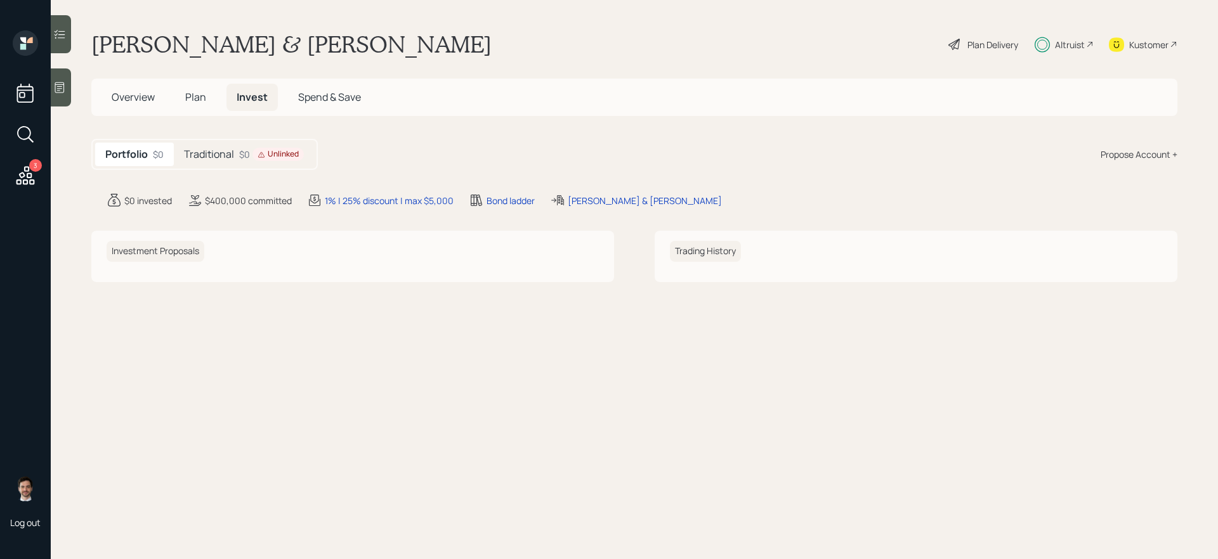
click at [932, 49] on div "Plan Delivery" at bounding box center [992, 44] width 51 height 13
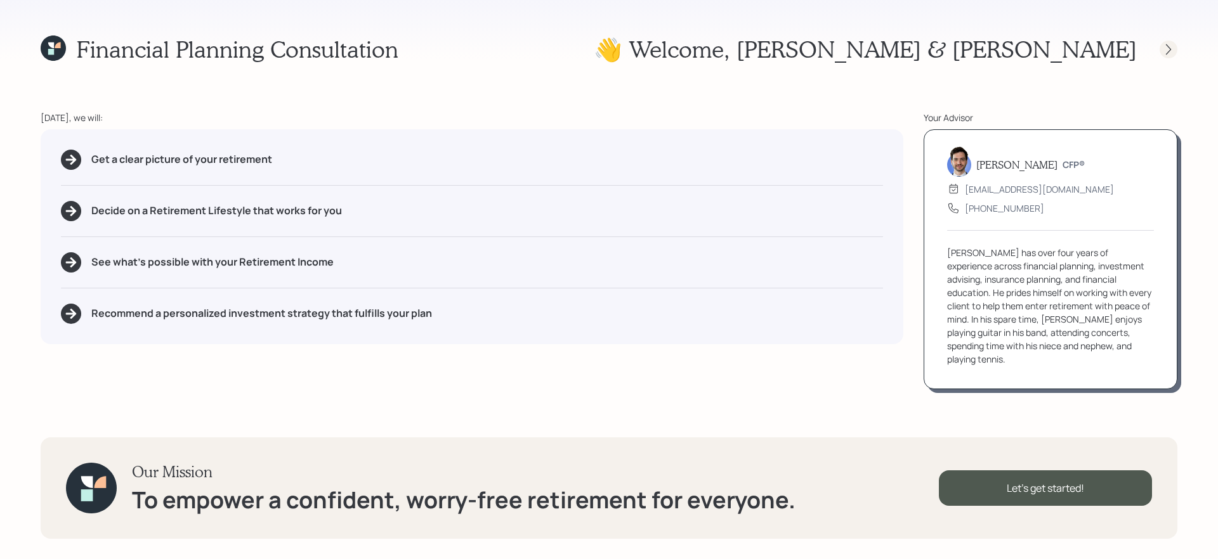
click at [932, 50] on icon at bounding box center [1168, 49] width 13 height 13
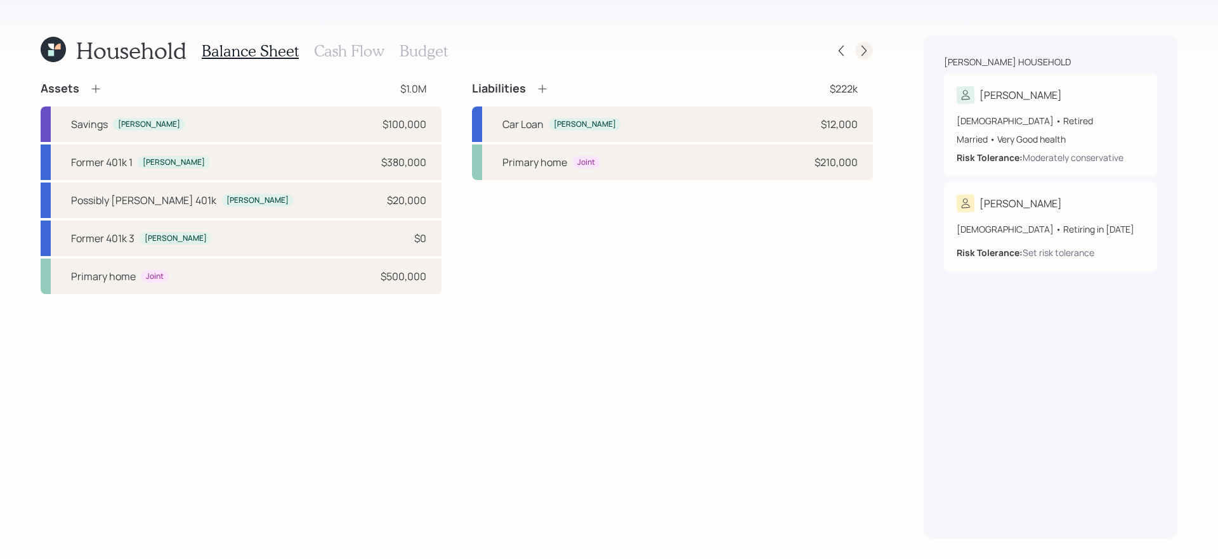
click at [856, 49] on div at bounding box center [864, 51] width 18 height 18
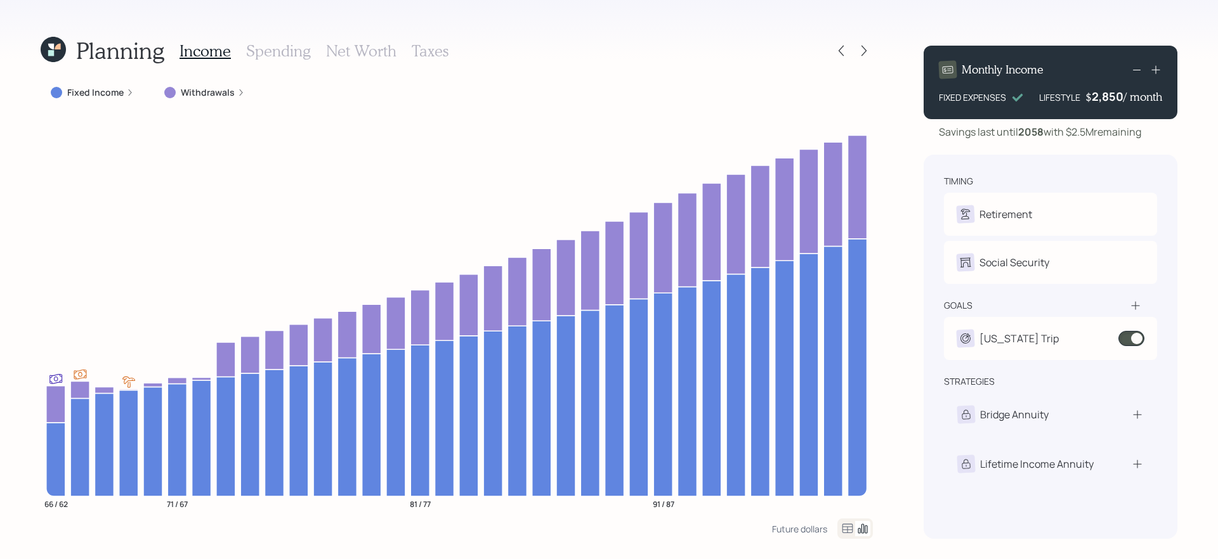
click at [856, 49] on div at bounding box center [864, 51] width 18 height 18
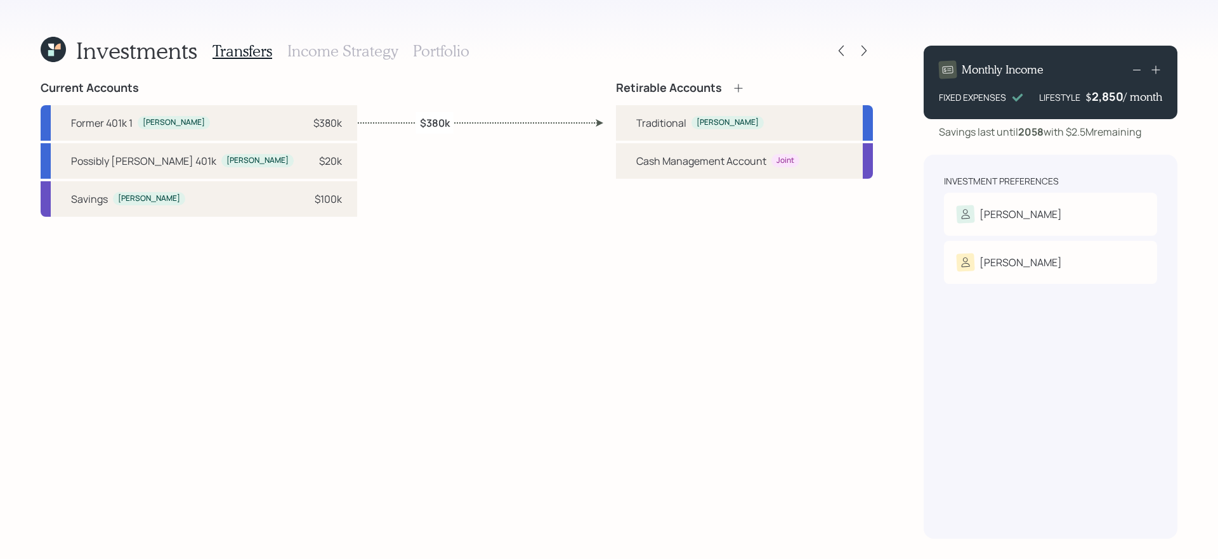
click at [736, 84] on icon at bounding box center [738, 88] width 13 height 13
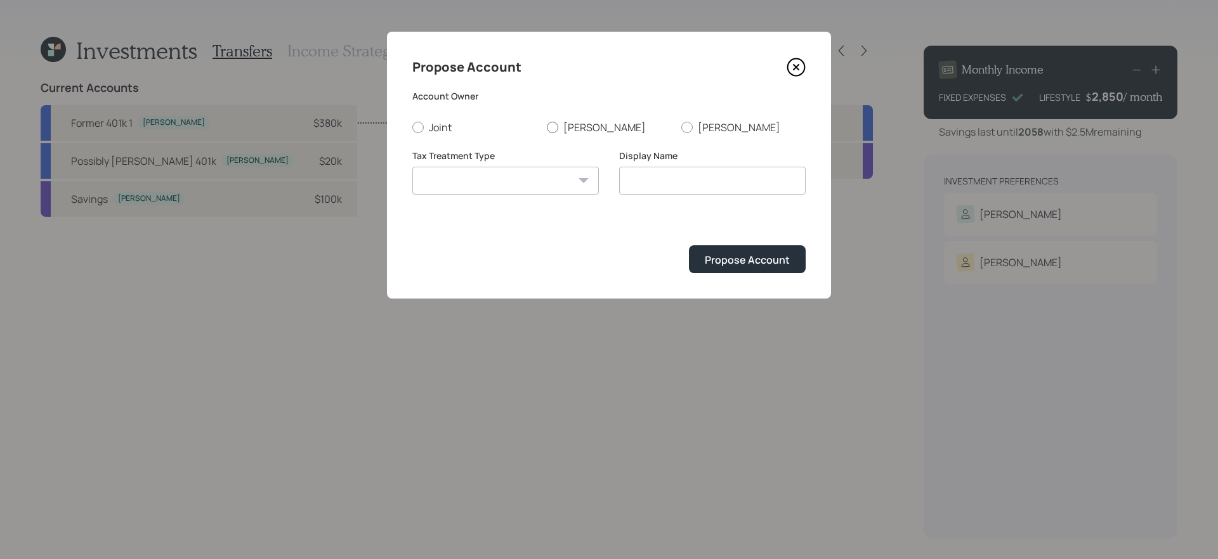
click at [585, 124] on label "[PERSON_NAME]" at bounding box center [609, 128] width 124 height 14
click at [547, 127] on input "[PERSON_NAME]" at bounding box center [546, 127] width 1 height 1
radio input "true"
click at [548, 171] on select "Roth Taxable Traditional" at bounding box center [505, 181] width 186 height 28
select select "roth"
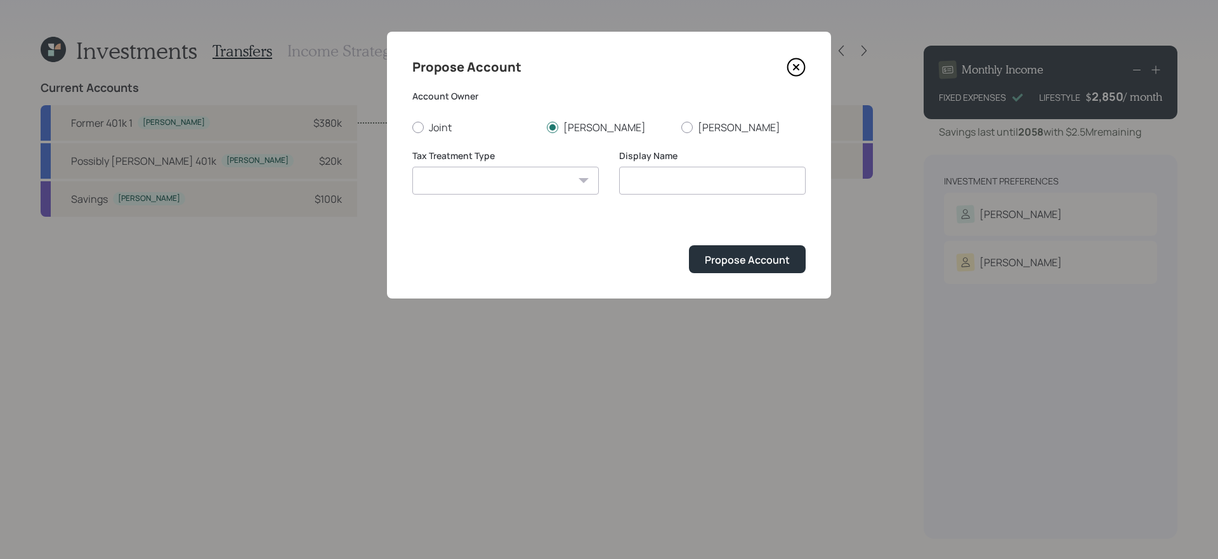
click at [412, 167] on select "Roth Taxable Traditional" at bounding box center [505, 181] width 186 height 28
type input "[PERSON_NAME]"
click at [763, 268] on button "Propose Account" at bounding box center [747, 258] width 117 height 27
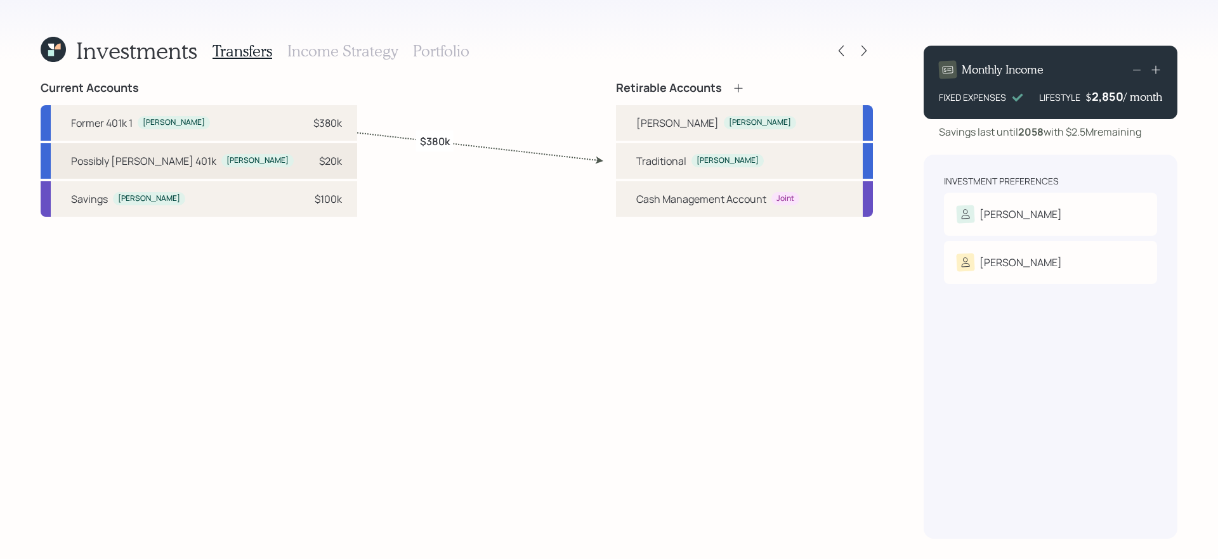
click at [192, 169] on div "Possibly Roth 401k Danny $20k" at bounding box center [199, 161] width 317 height 36
click at [729, 127] on div "[PERSON_NAME]" at bounding box center [760, 122] width 62 height 11
select select "828c76c7-a0f4-4ba8-b672-0ca955598de3"
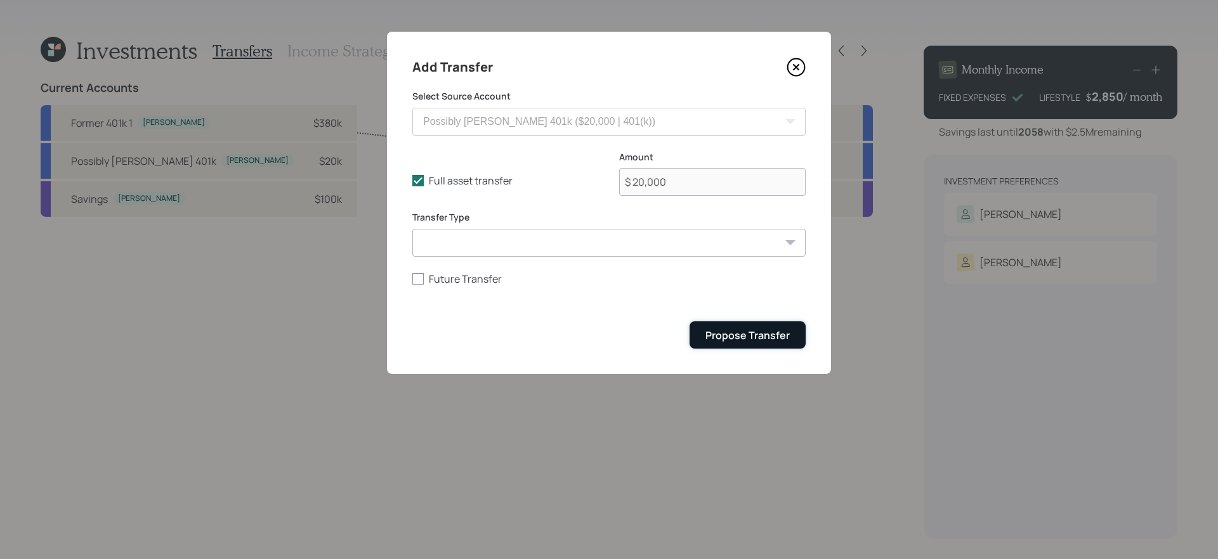
click at [735, 332] on div "Propose Transfer" at bounding box center [747, 336] width 84 height 14
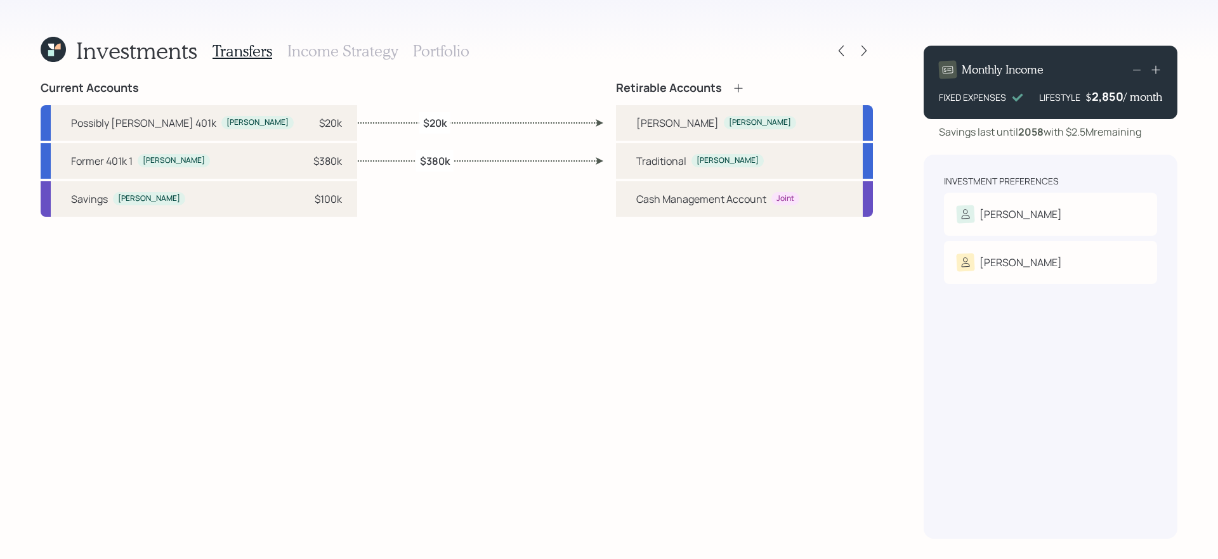
click at [49, 51] on icon at bounding box center [51, 53] width 6 height 6
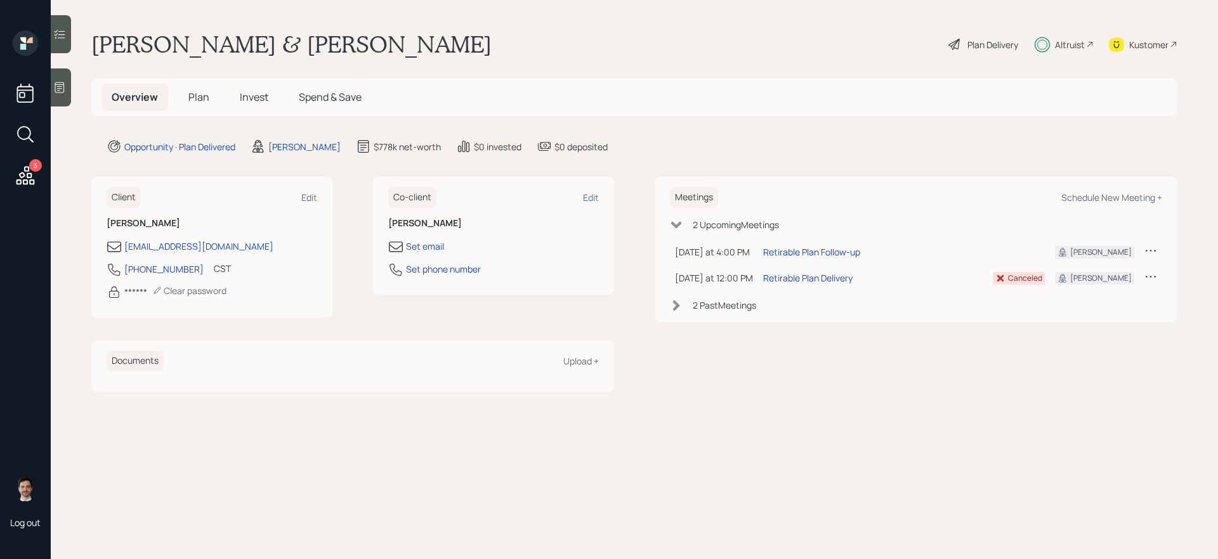
click at [243, 93] on span "Invest" at bounding box center [254, 97] width 29 height 14
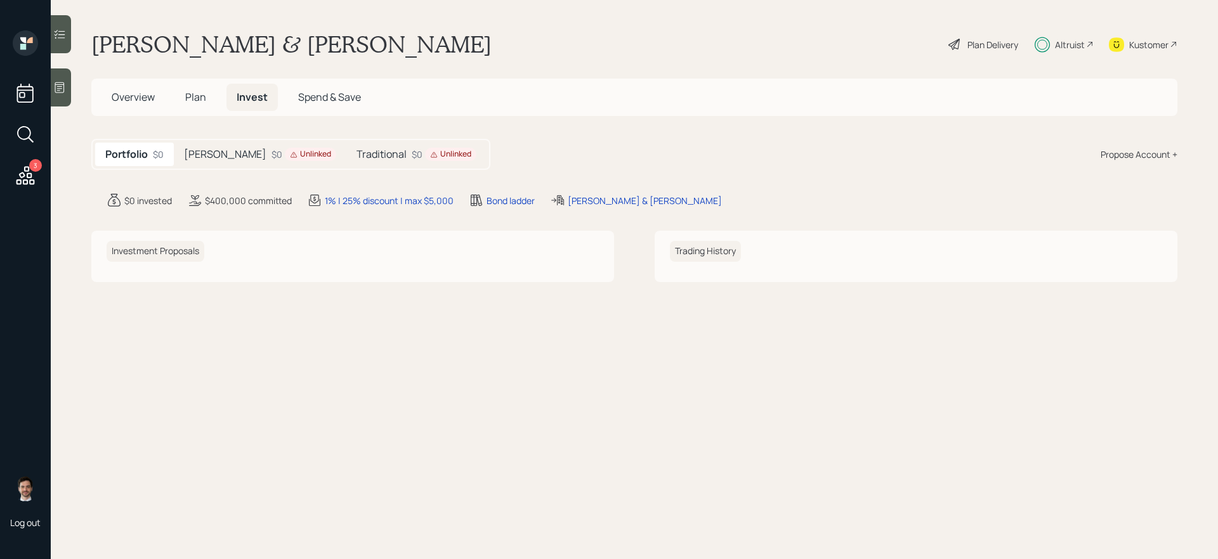
click at [246, 147] on div "Roth $0 Unlinked" at bounding box center [260, 154] width 173 height 23
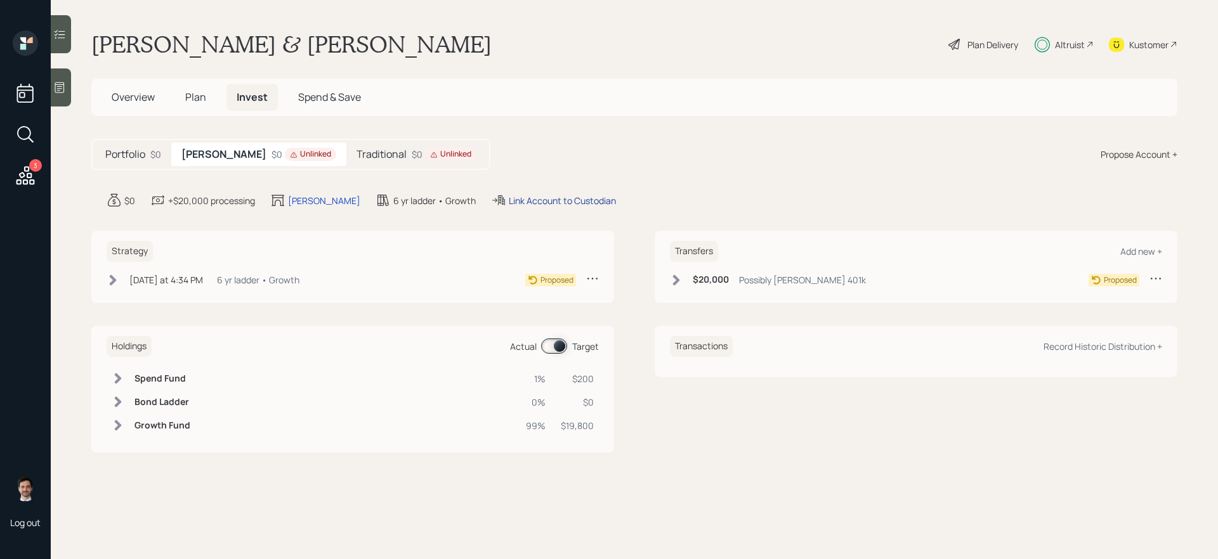
click at [509, 199] on div "Link Account to Custodian" at bounding box center [562, 200] width 107 height 13
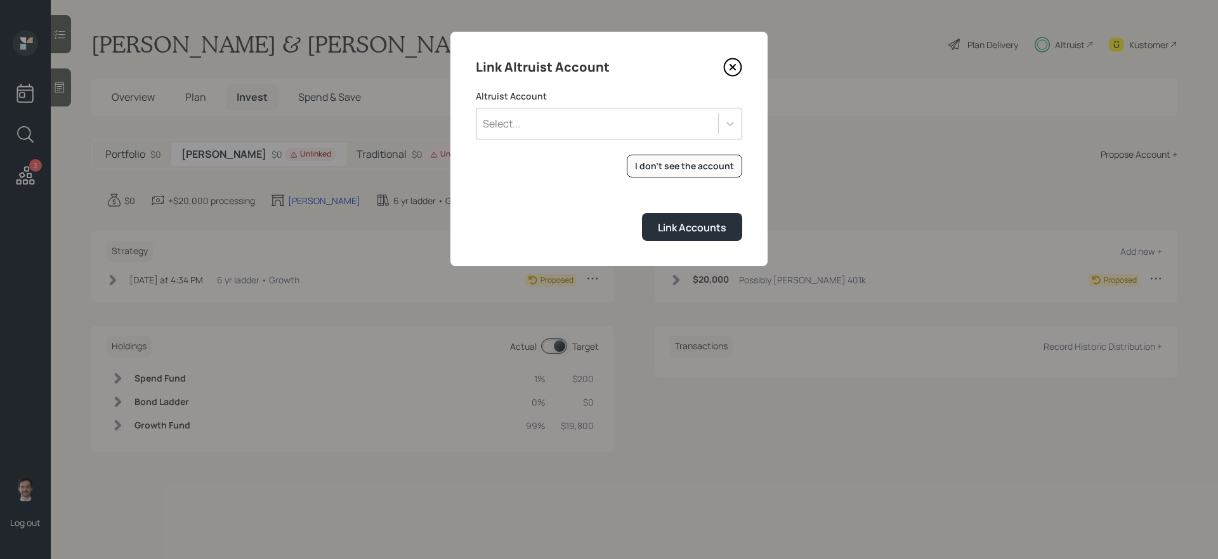
click at [571, 133] on div "Select..." at bounding box center [597, 124] width 242 height 22
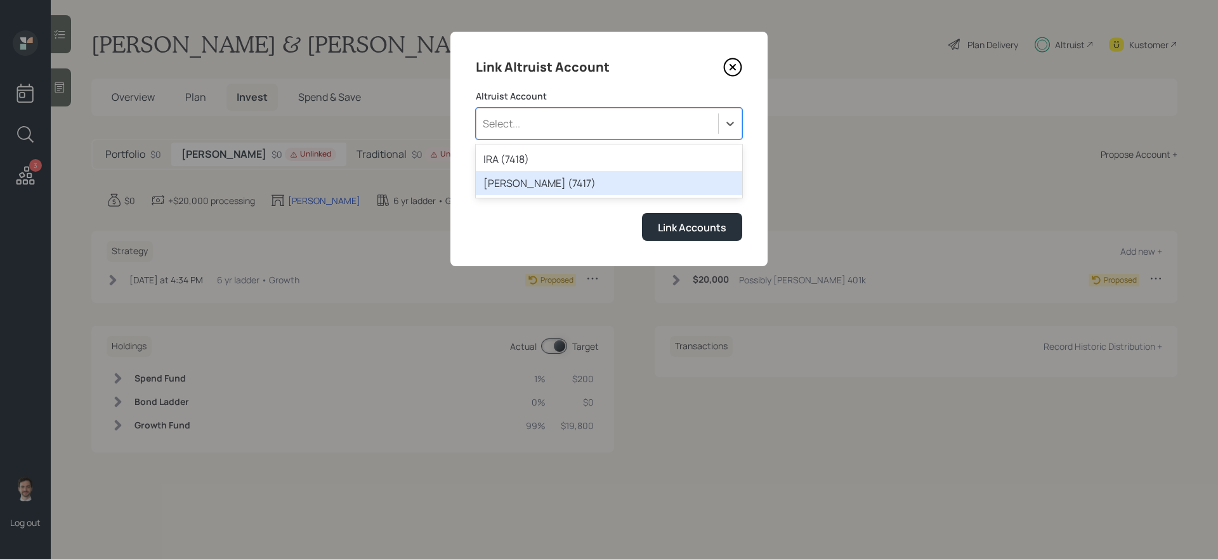
click at [550, 180] on div "ROTH IRA (7417)" at bounding box center [609, 183] width 266 height 24
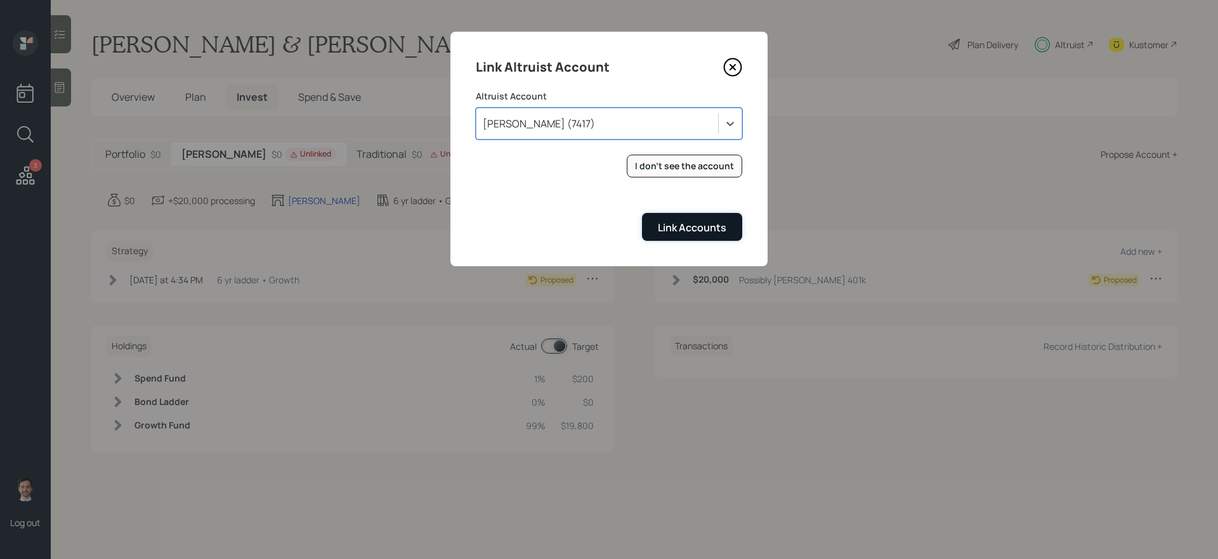
click at [686, 238] on button "Link Accounts" at bounding box center [692, 226] width 100 height 27
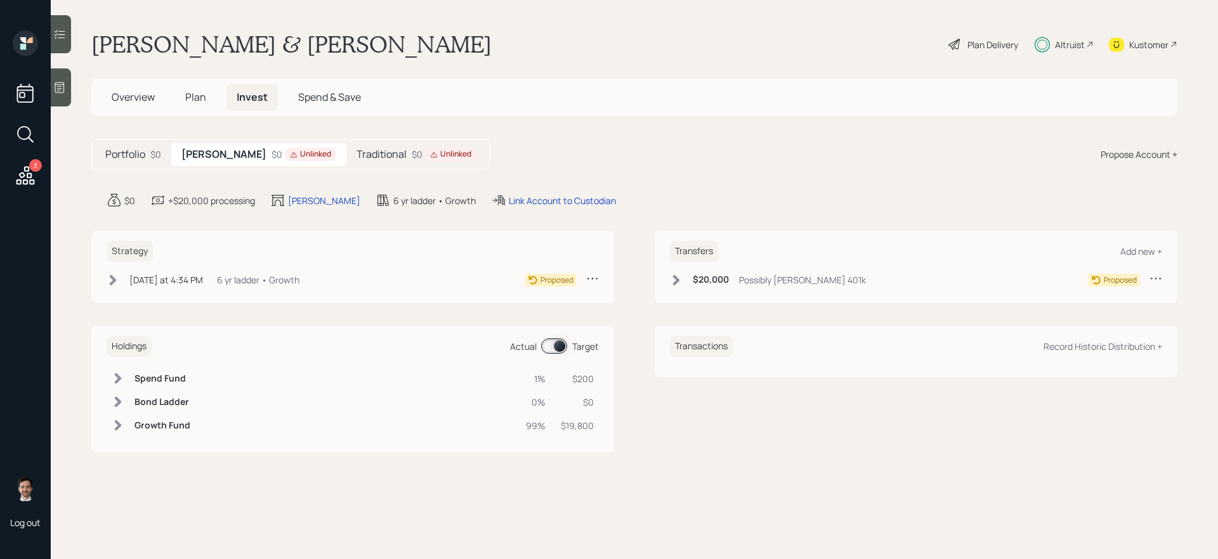
click at [356, 153] on h5 "Traditional" at bounding box center [381, 154] width 50 height 12
click at [549, 206] on div "Link Account to Custodian" at bounding box center [537, 200] width 107 height 13
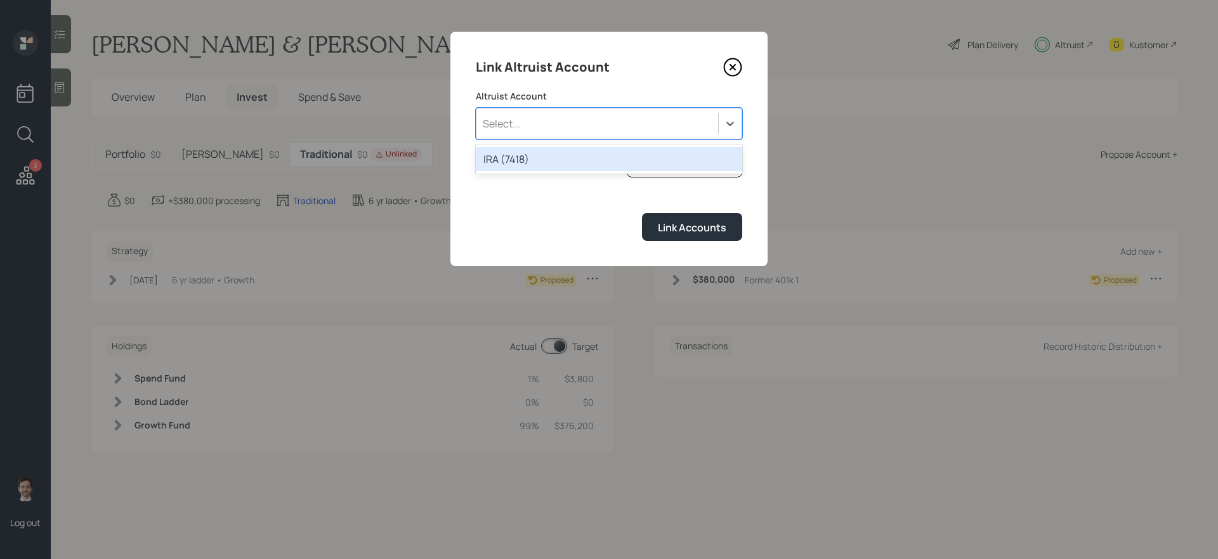
click at [538, 131] on div "Select..." at bounding box center [597, 124] width 242 height 22
click at [537, 152] on div "IRA (7418)" at bounding box center [609, 159] width 266 height 24
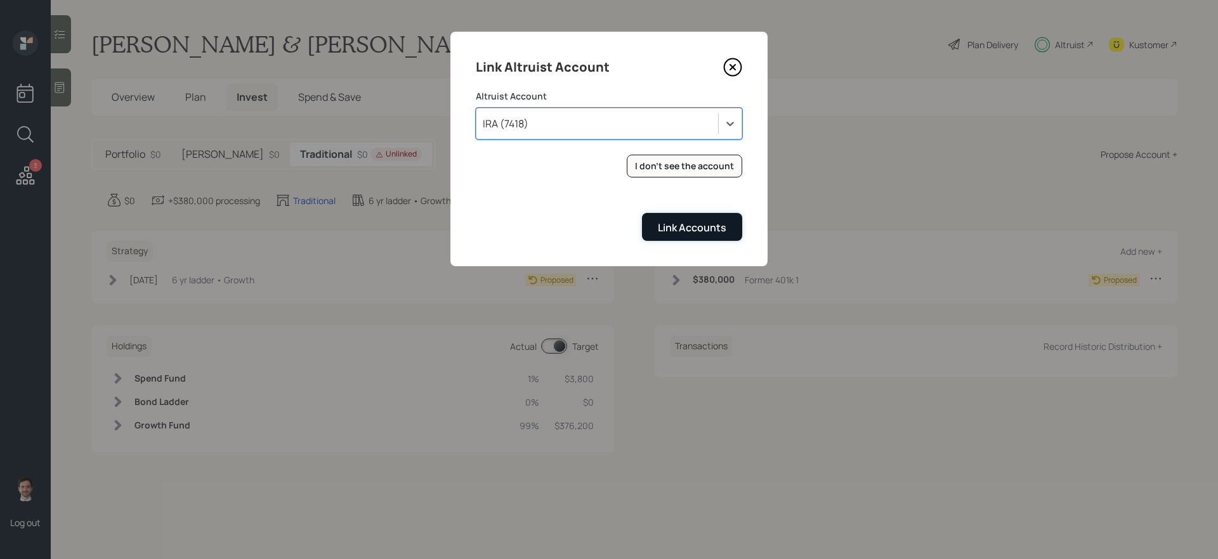
click at [677, 231] on div "Link Accounts" at bounding box center [692, 228] width 69 height 14
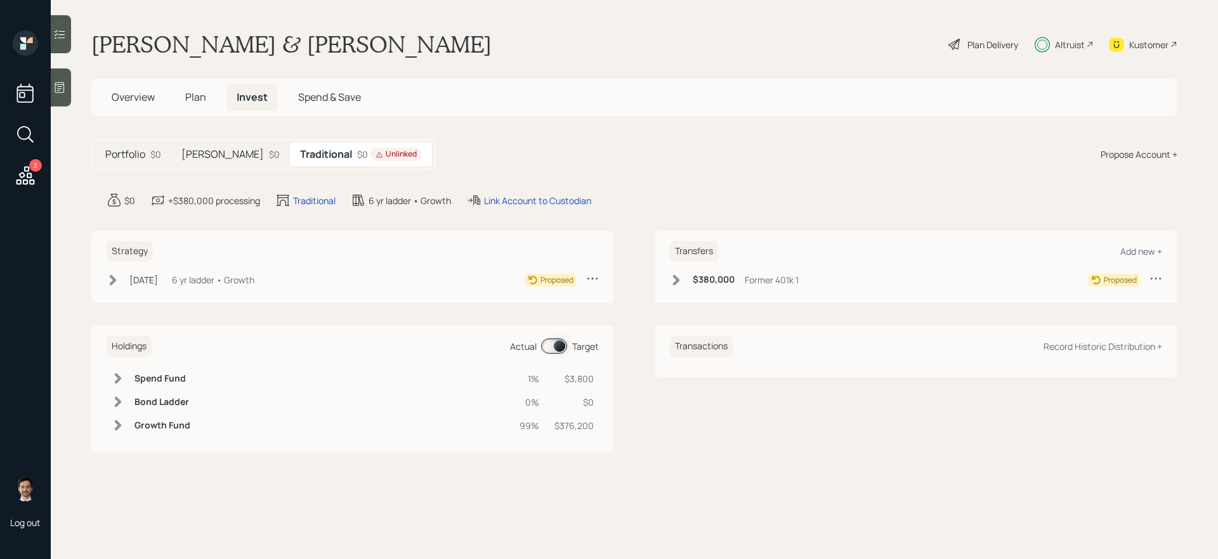
click at [672, 281] on icon at bounding box center [676, 280] width 13 height 13
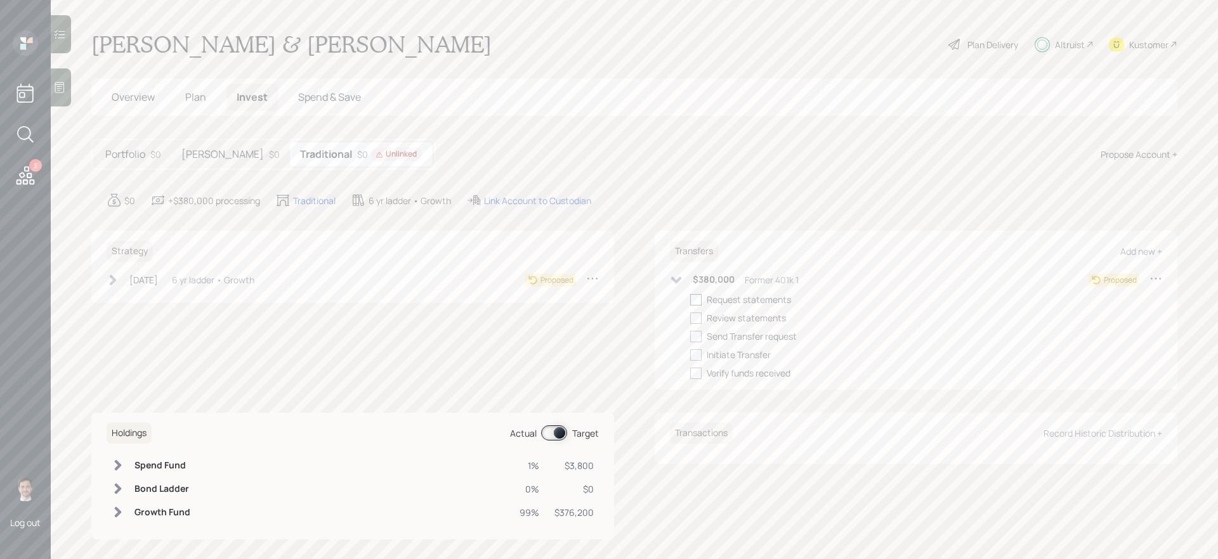
click at [702, 306] on label at bounding box center [698, 299] width 16 height 13
click at [690, 300] on input "checkbox" at bounding box center [689, 299] width 1 height 1
checkbox input "true"
click at [269, 152] on div "$0" at bounding box center [274, 154] width 11 height 13
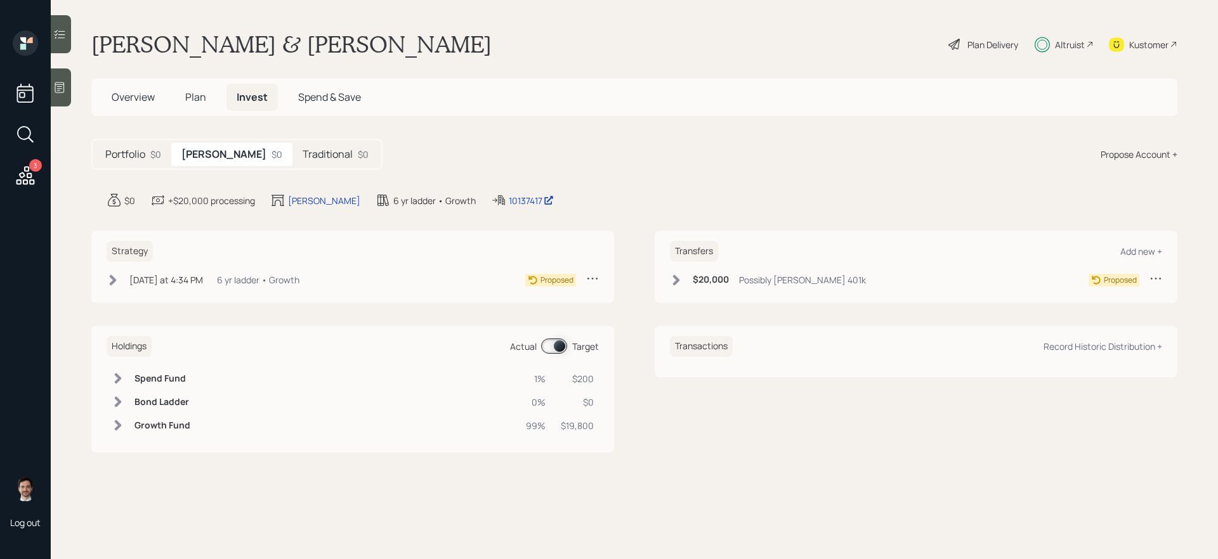
click at [676, 286] on icon at bounding box center [676, 280] width 13 height 13
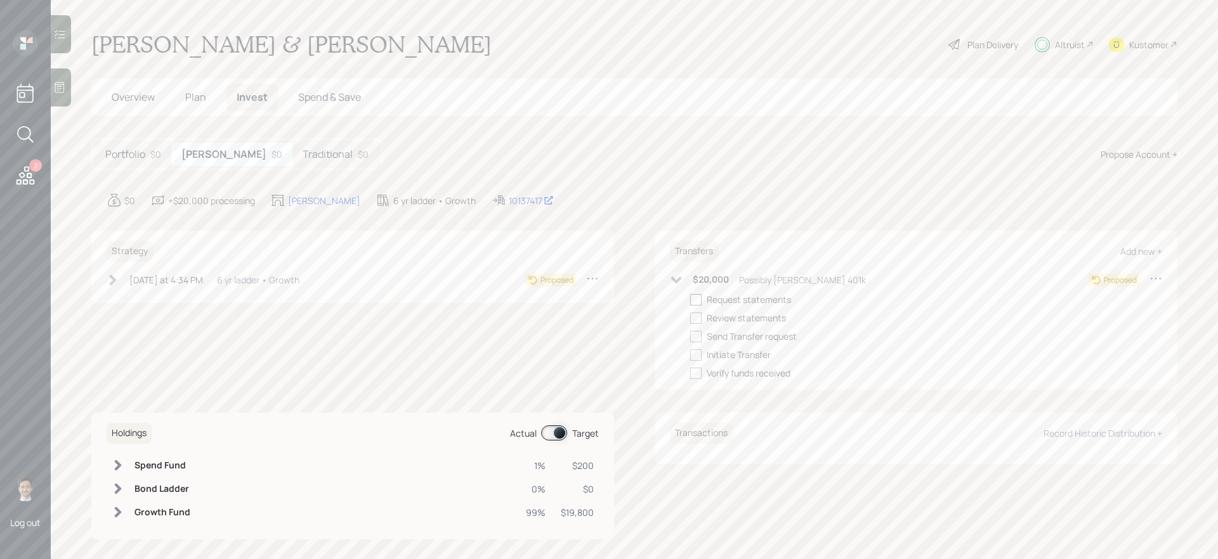
click at [700, 304] on div at bounding box center [695, 299] width 11 height 11
click at [690, 300] on input "checkbox" at bounding box center [689, 299] width 1 height 1
checkbox input "true"
click at [670, 278] on icon at bounding box center [676, 280] width 13 height 13
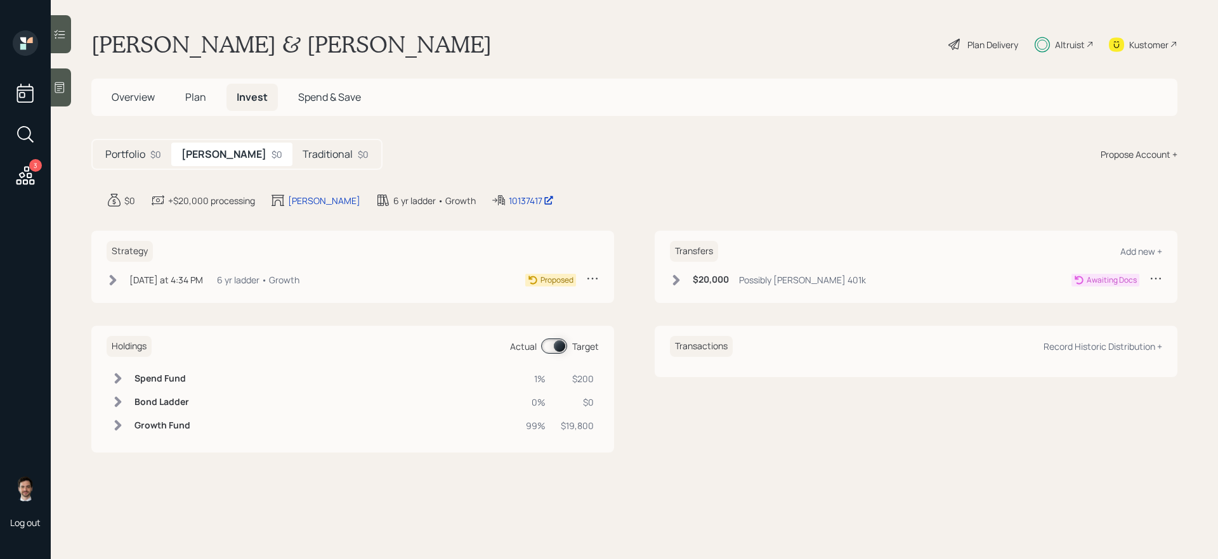
click at [126, 153] on h5 "Portfolio" at bounding box center [125, 154] width 40 height 12
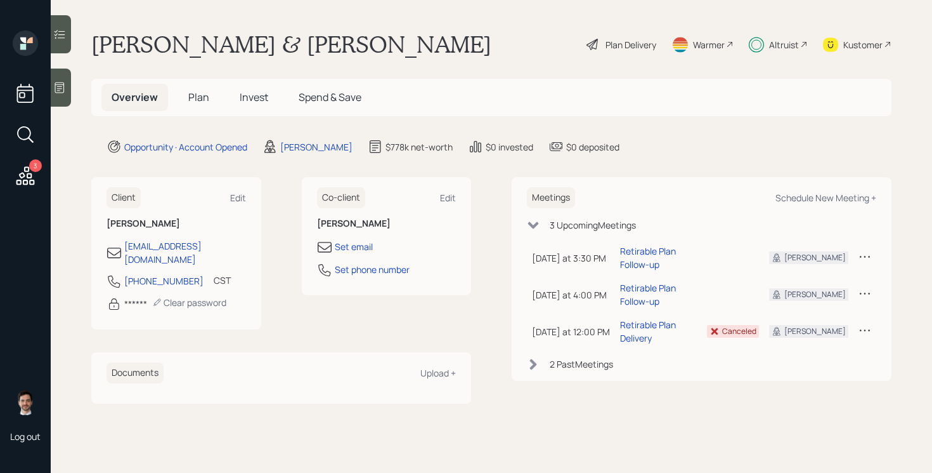
click at [199, 97] on span "Plan" at bounding box center [198, 97] width 21 height 14
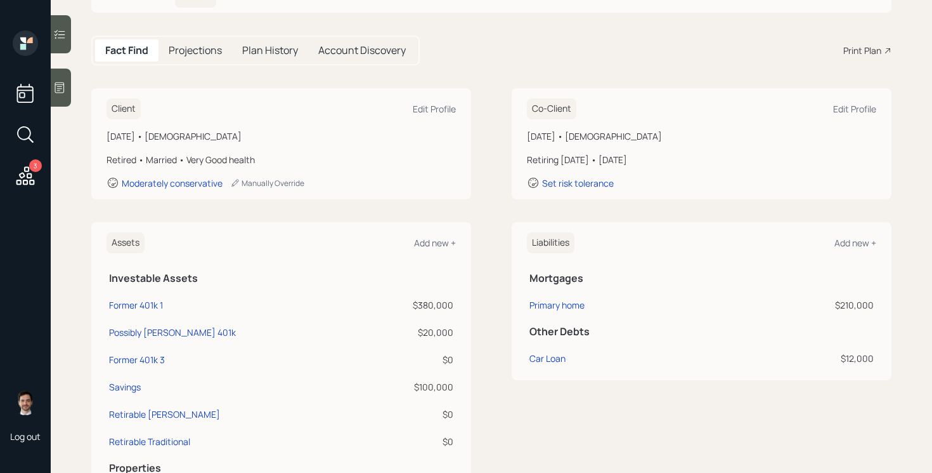
scroll to position [107, 0]
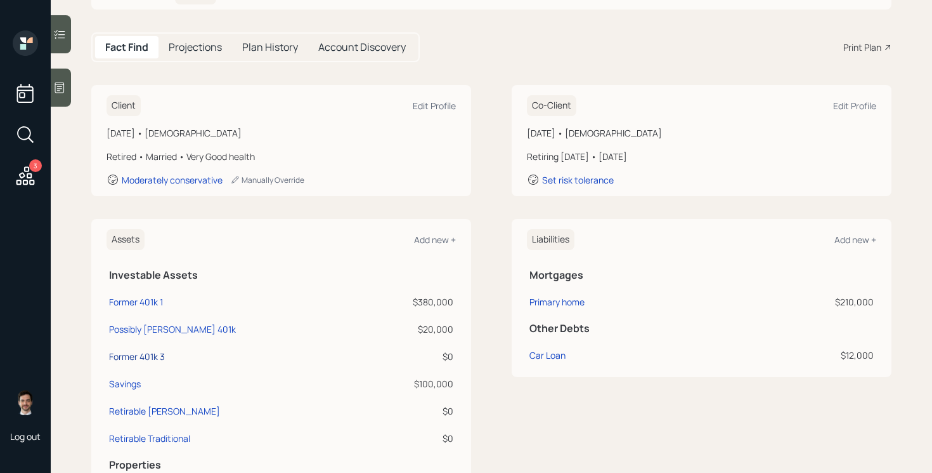
click at [145, 356] on div "Former 401k 3" at bounding box center [137, 355] width 56 height 13
select select "company_sponsored"
select select "balanced"
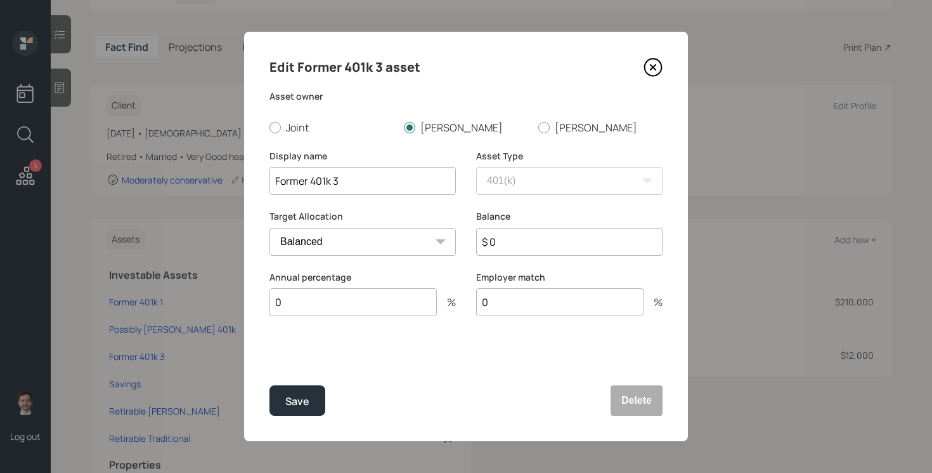
click at [655, 67] on icon at bounding box center [653, 67] width 5 height 5
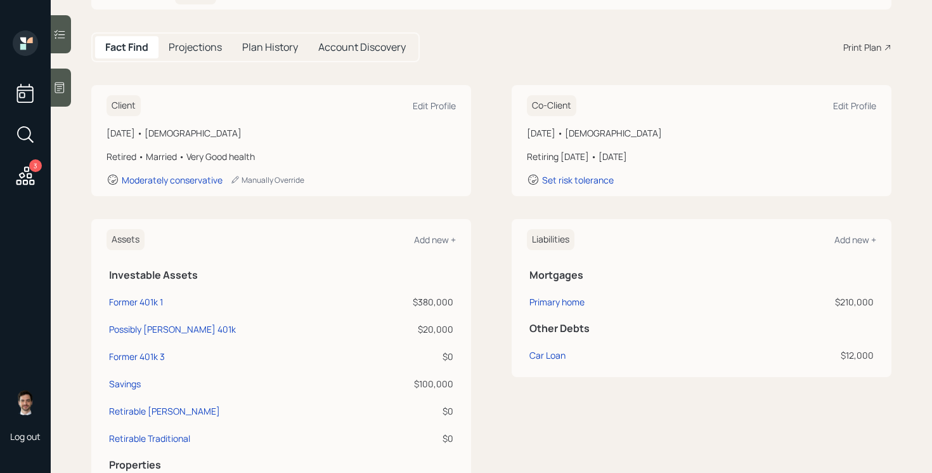
scroll to position [33, 0]
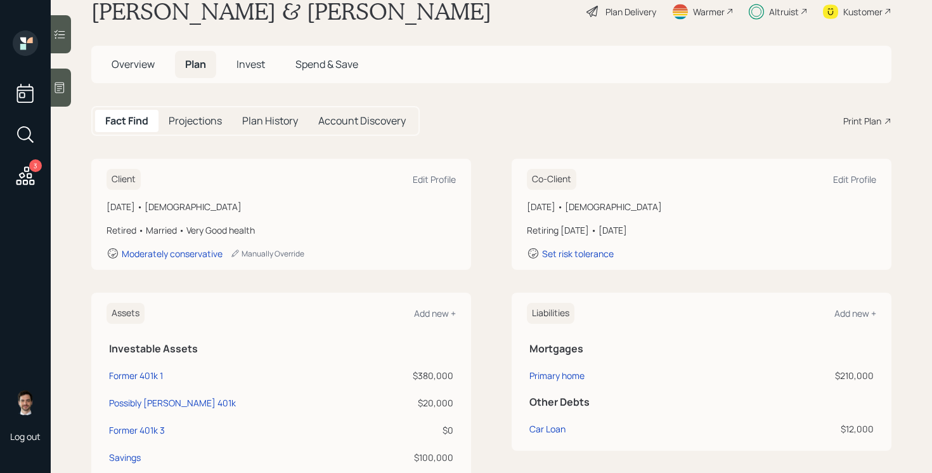
click at [255, 63] on span "Invest" at bounding box center [251, 64] width 29 height 14
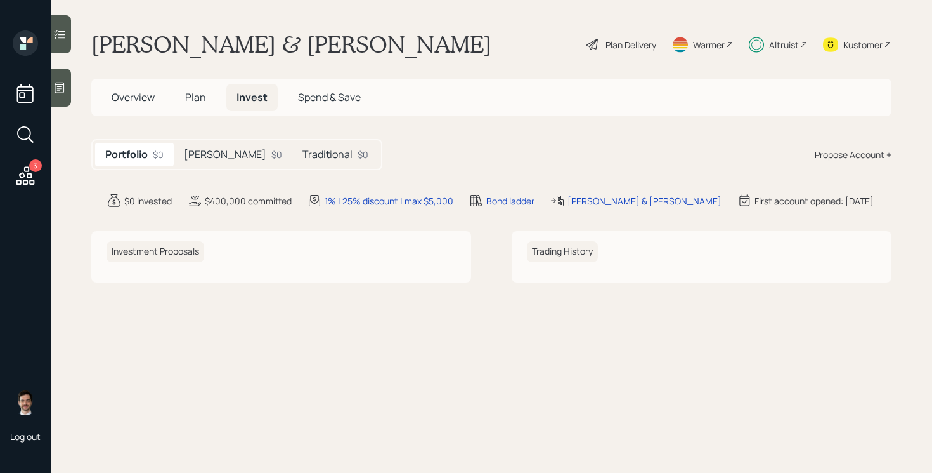
click at [202, 159] on h5 "[PERSON_NAME]" at bounding box center [225, 154] width 82 height 12
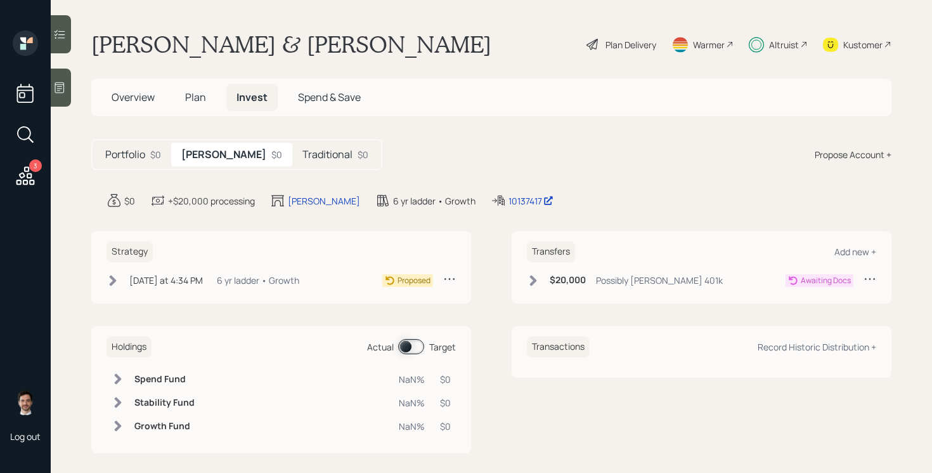
click at [110, 277] on icon at bounding box center [113, 280] width 13 height 13
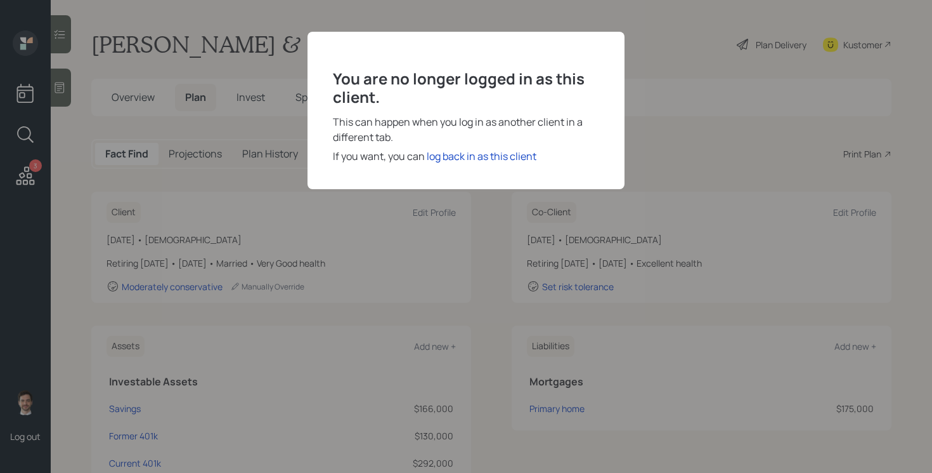
scroll to position [89, 0]
